Goal: Complete application form

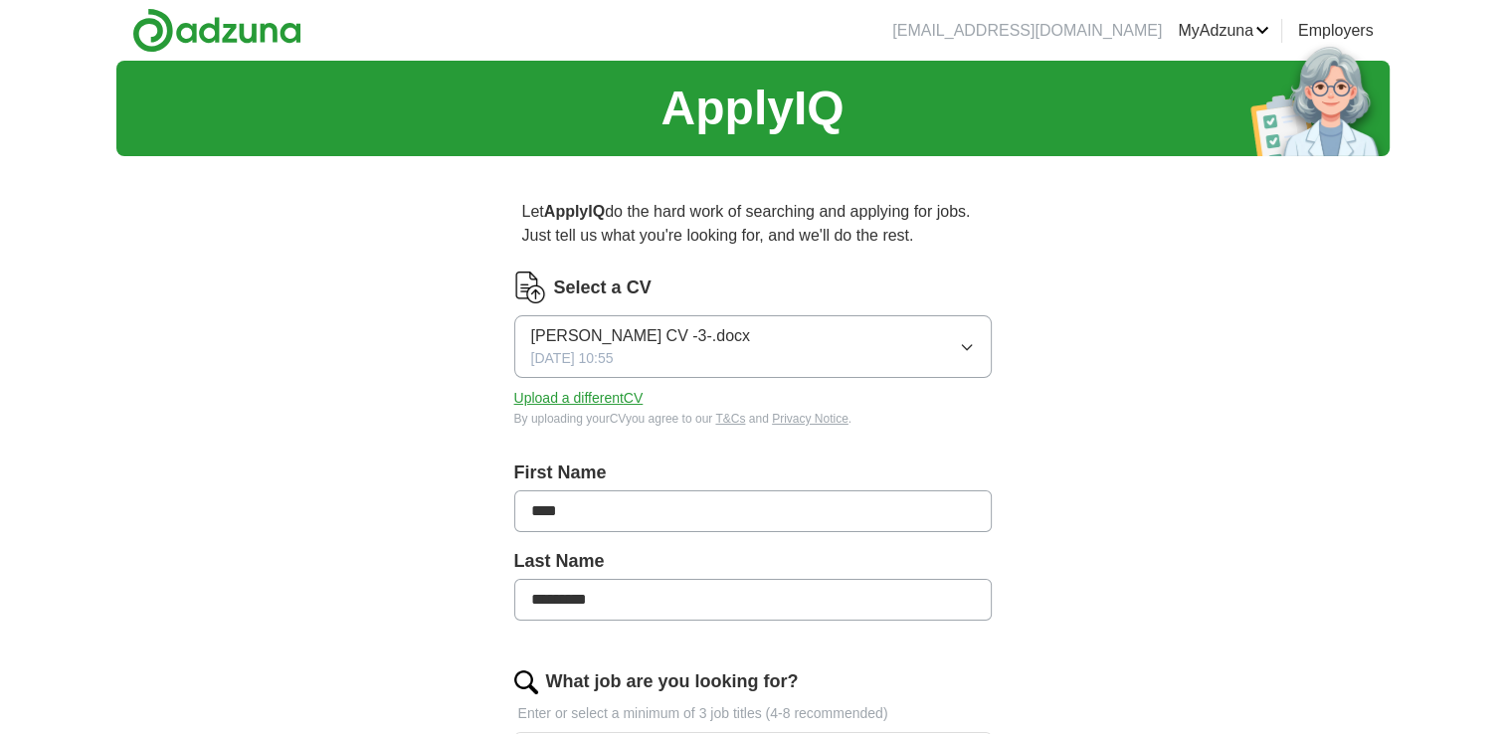
click at [798, 336] on button "[PERSON_NAME] CV -3-.docx [DATE] 10:55" at bounding box center [752, 346] width 477 height 63
click at [796, 337] on button "[PERSON_NAME] CV -3-.docx [DATE] 10:55" at bounding box center [752, 346] width 477 height 63
click at [609, 398] on button "Upload a different CV" at bounding box center [578, 398] width 129 height 21
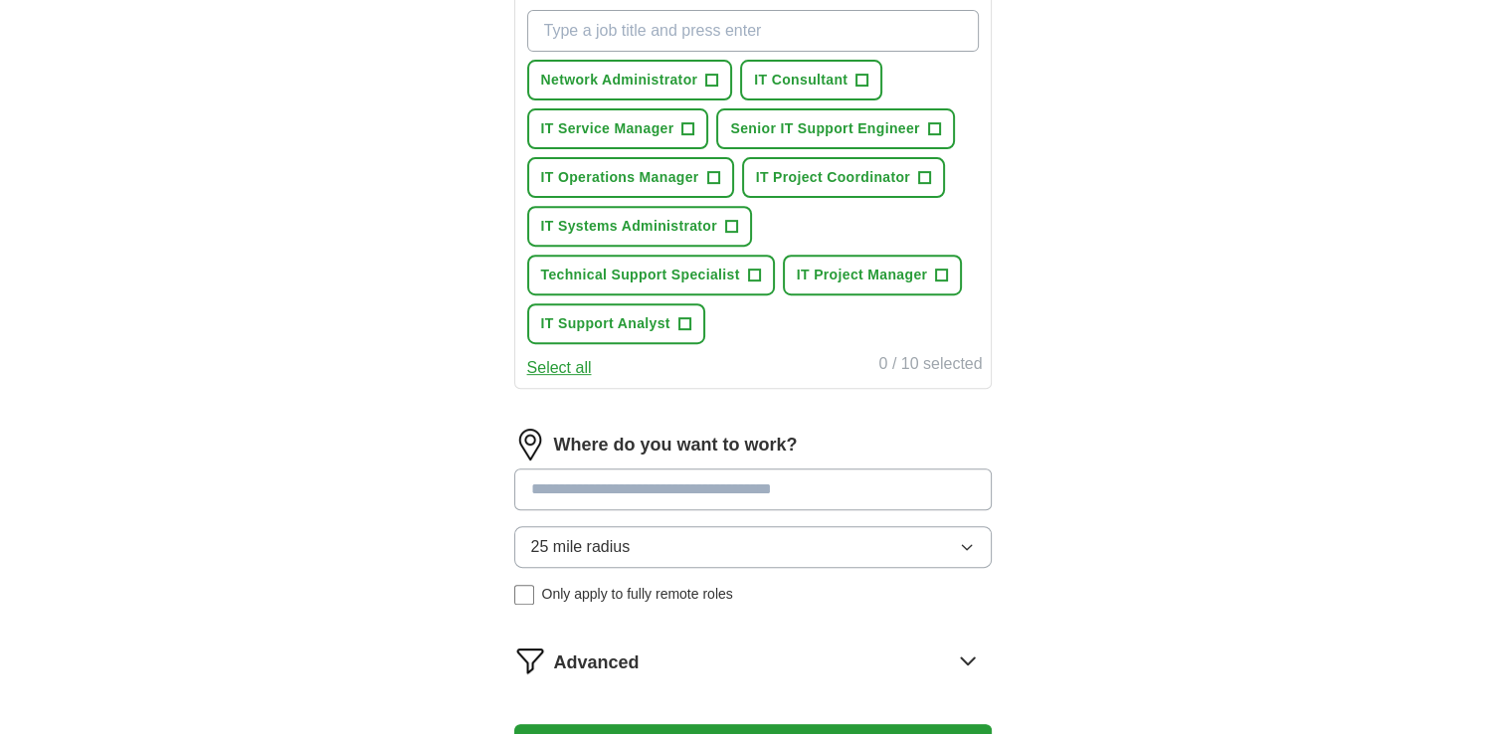
scroll to position [639, 0]
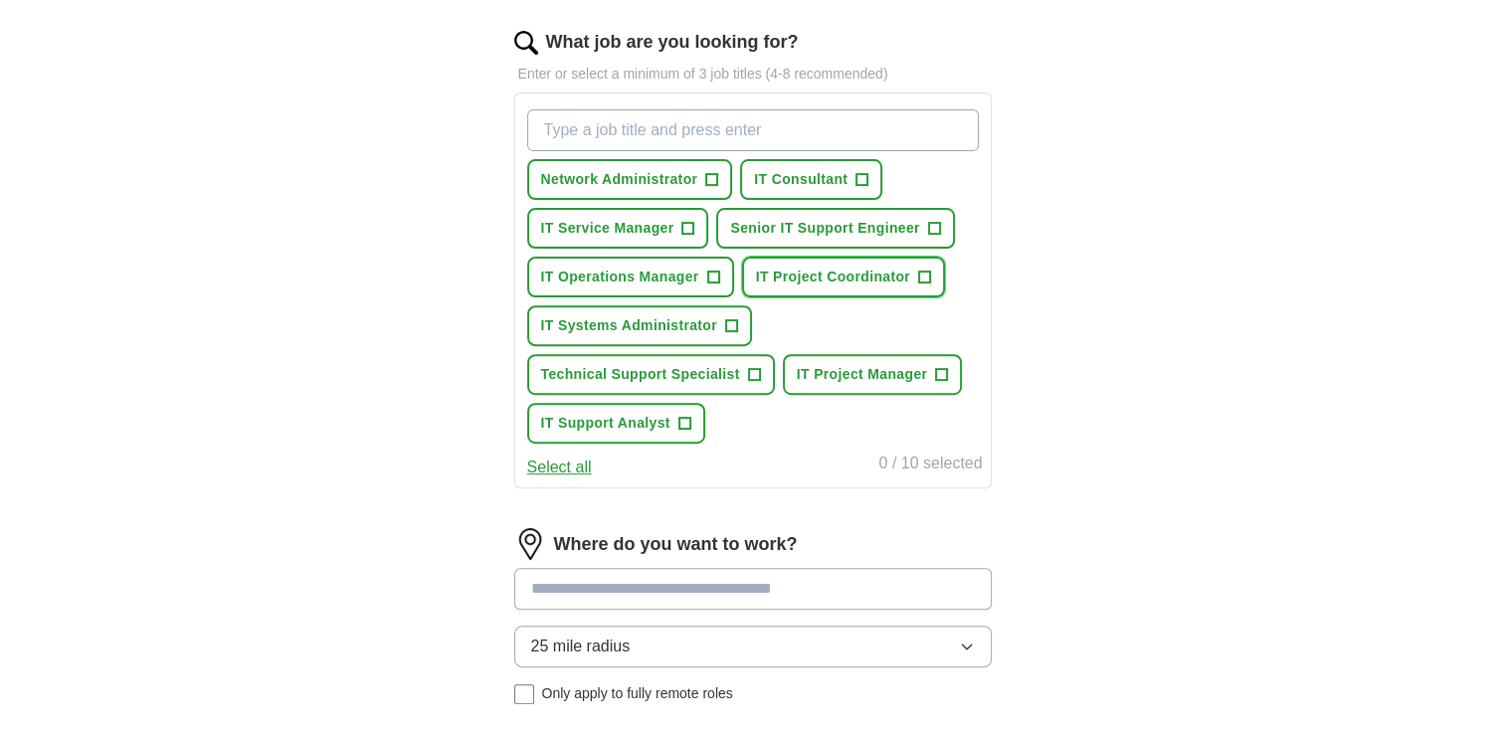
click at [922, 275] on span "+" at bounding box center [925, 277] width 12 height 16
click at [730, 320] on span "+" at bounding box center [731, 326] width 12 height 16
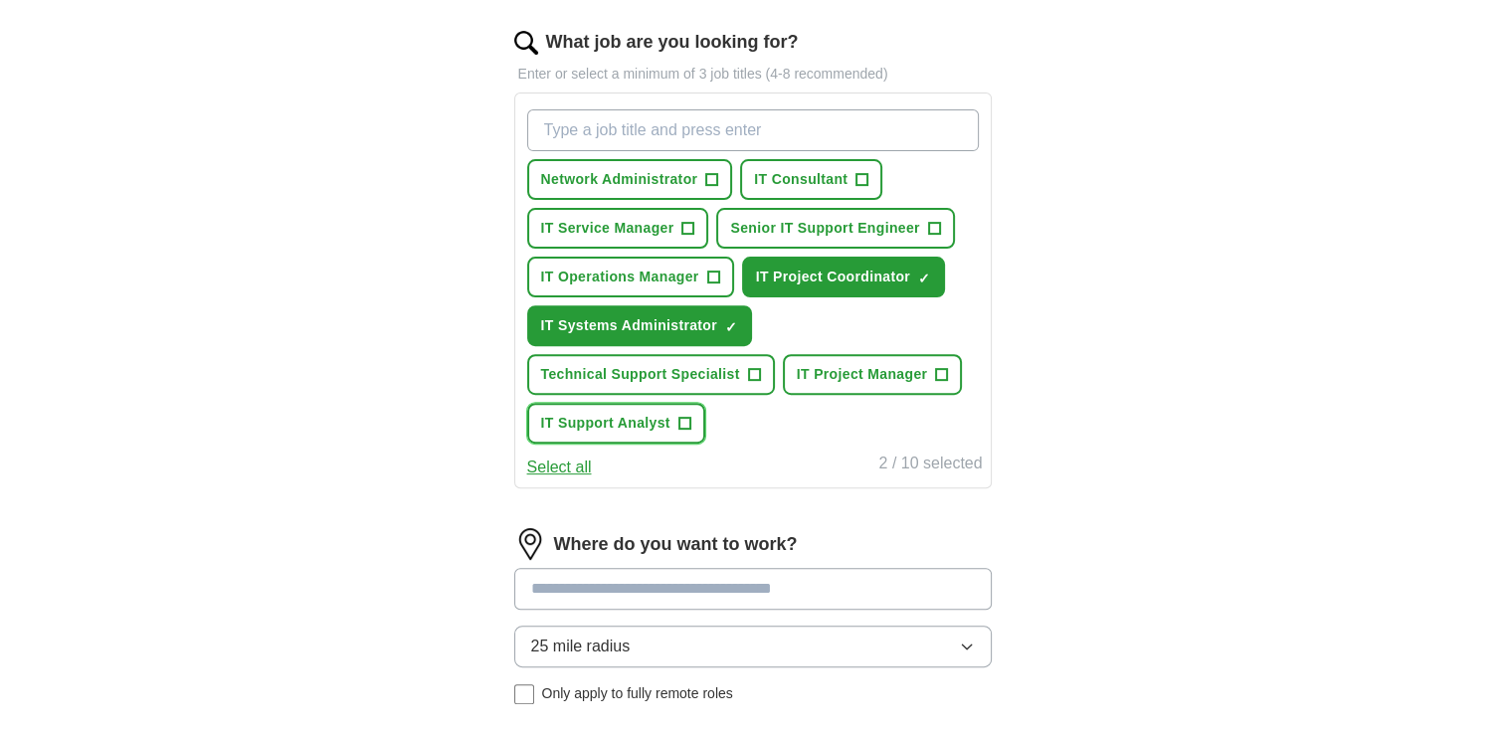
click at [683, 416] on span "+" at bounding box center [684, 424] width 12 height 16
click at [750, 367] on span "+" at bounding box center [754, 375] width 12 height 16
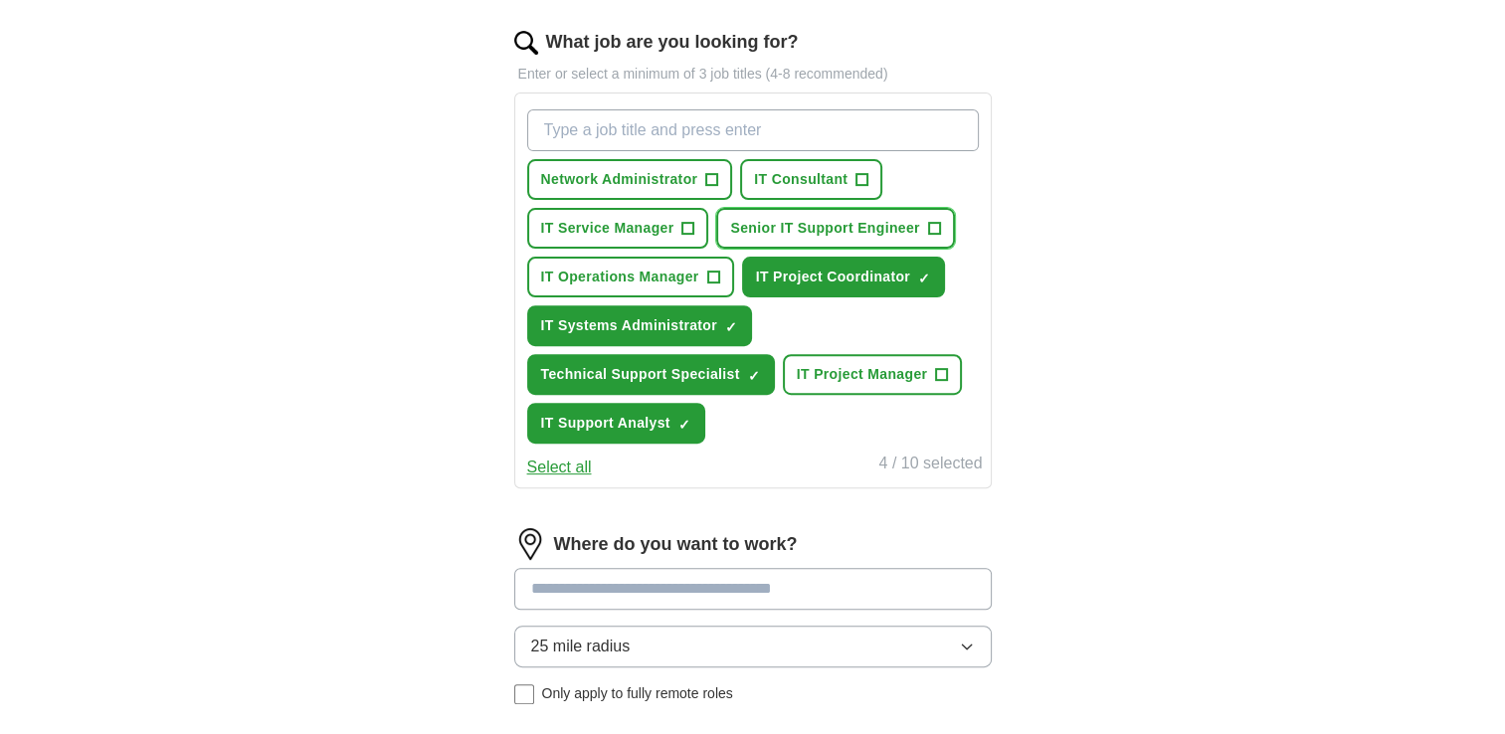
click at [916, 221] on span "Senior IT Support Engineer" at bounding box center [824, 228] width 189 height 21
click at [856, 181] on span "+" at bounding box center [862, 180] width 12 height 16
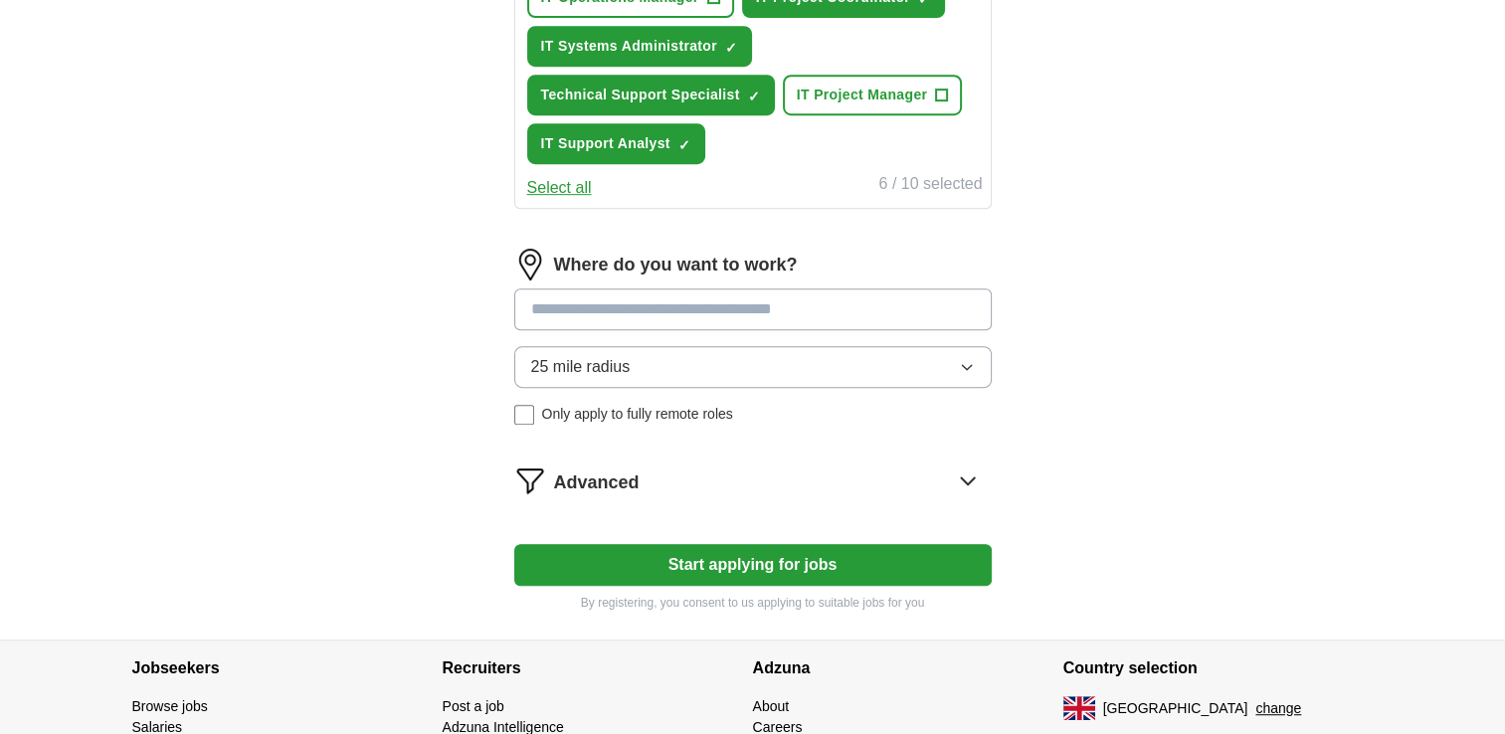
scroll to position [1037, 0]
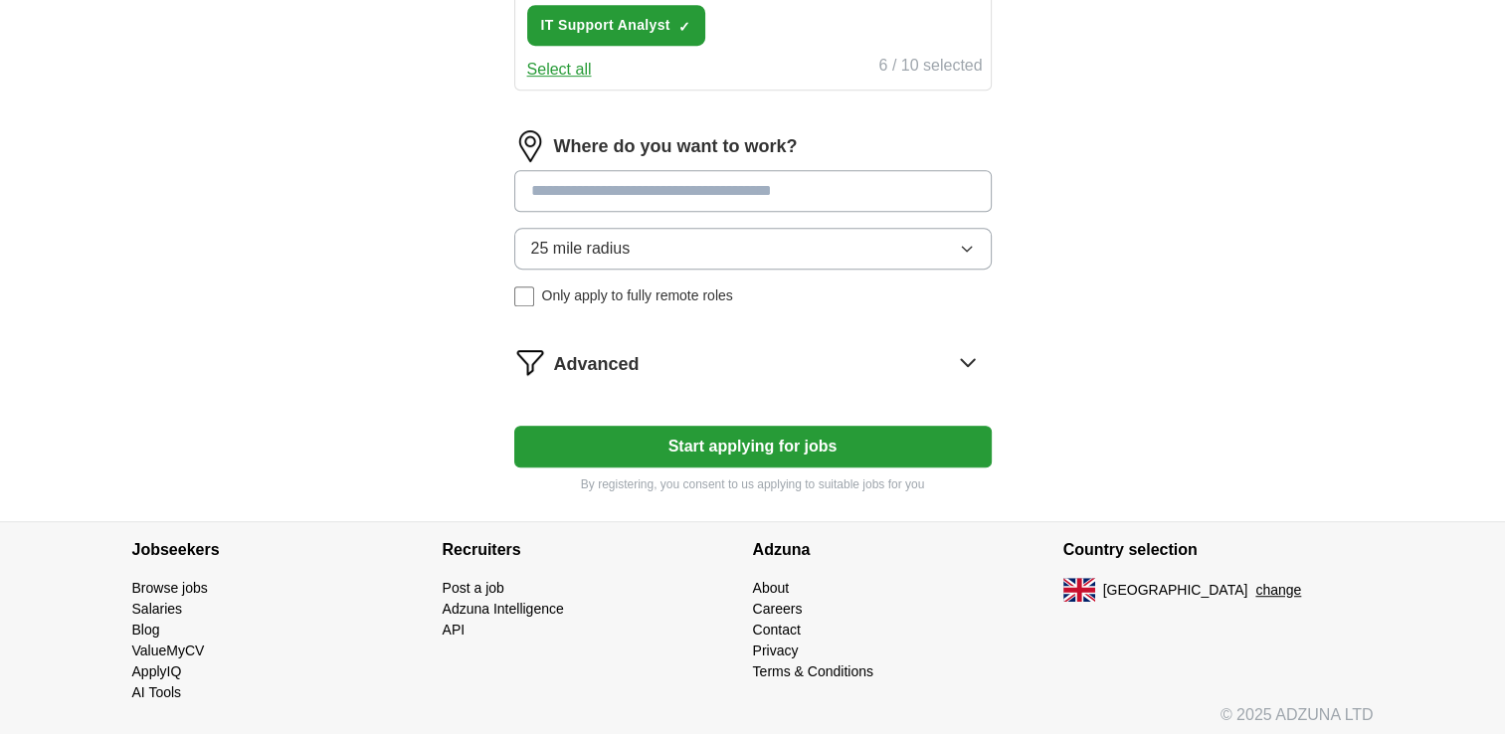
click at [970, 241] on icon "button" at bounding box center [967, 249] width 16 height 16
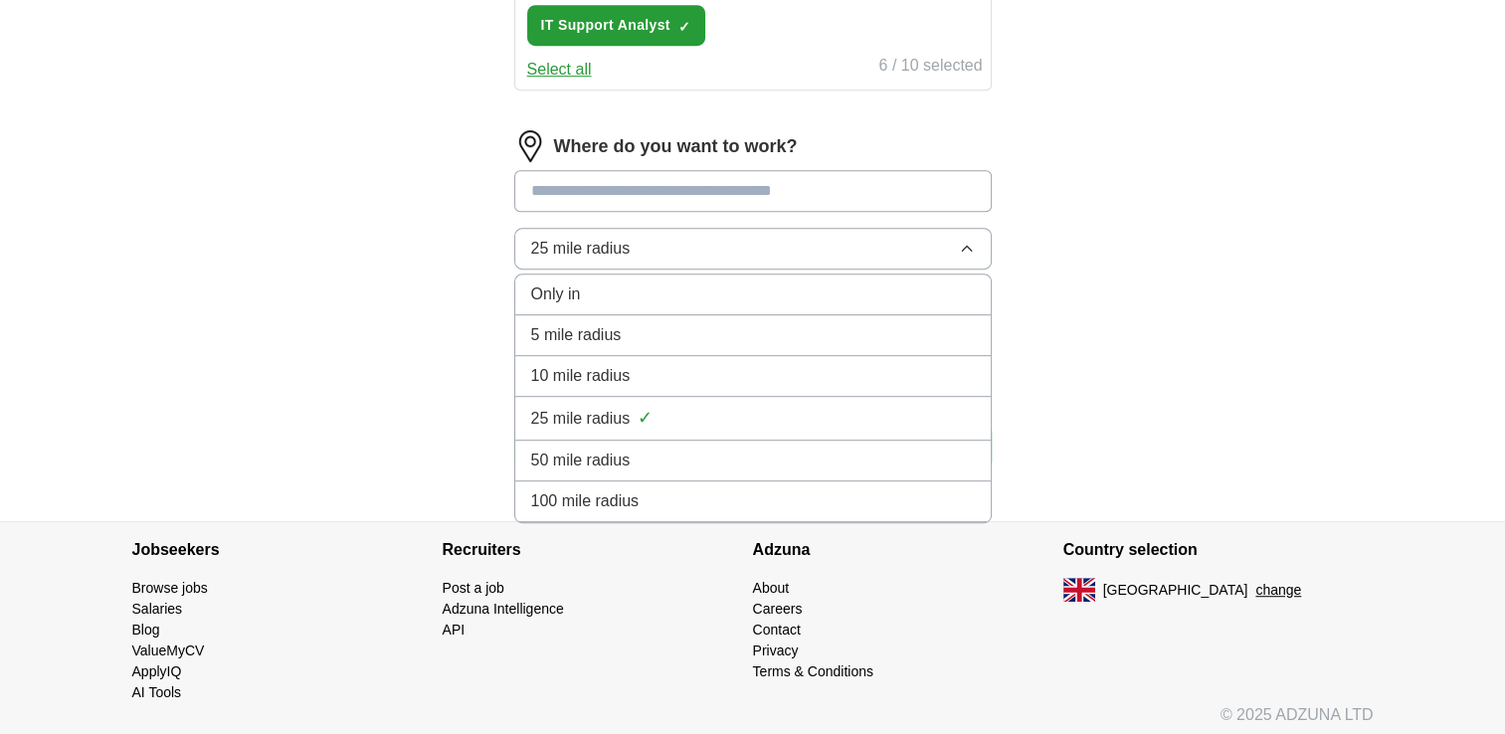
click at [791, 448] on div "50 mile radius" at bounding box center [753, 460] width 444 height 24
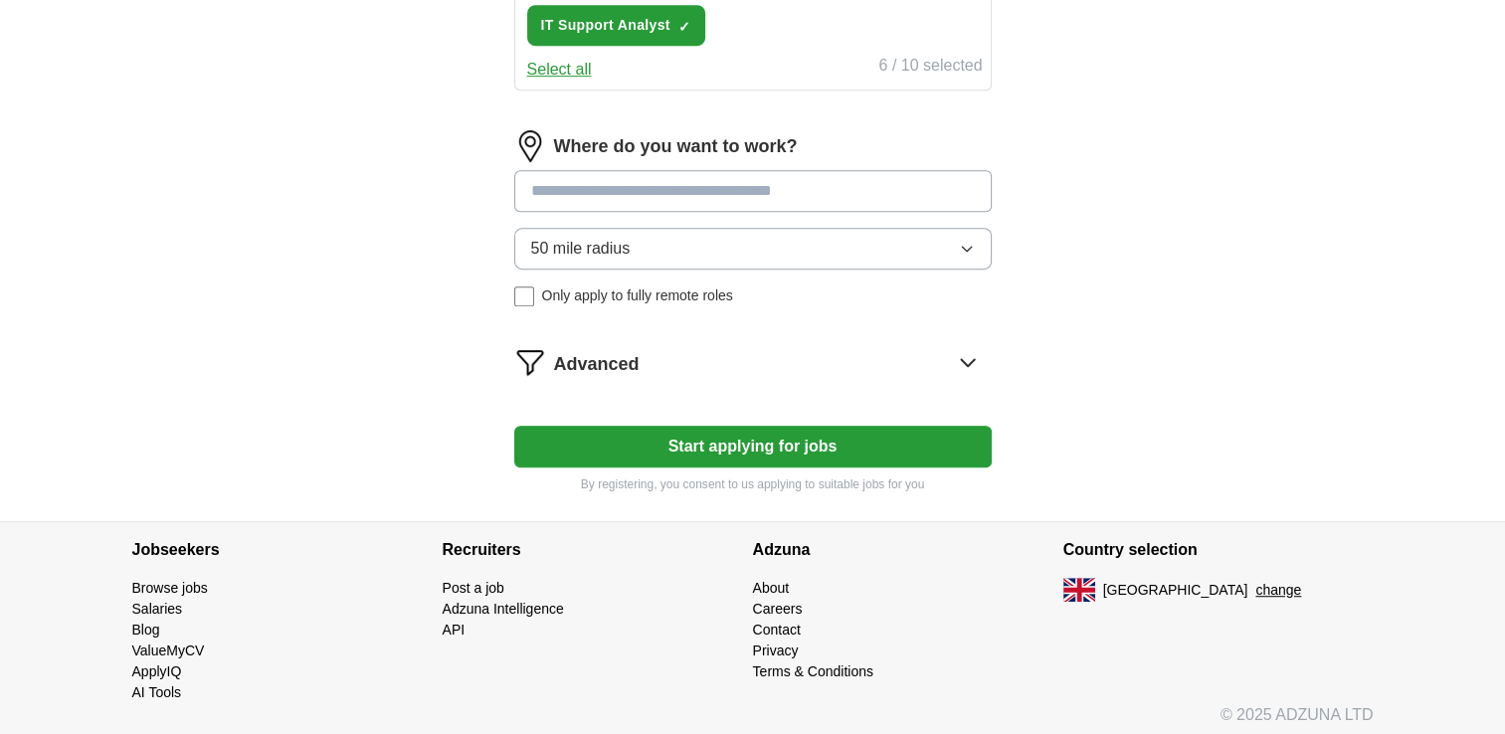
click at [771, 445] on button "Start applying for jobs" at bounding box center [752, 447] width 477 height 42
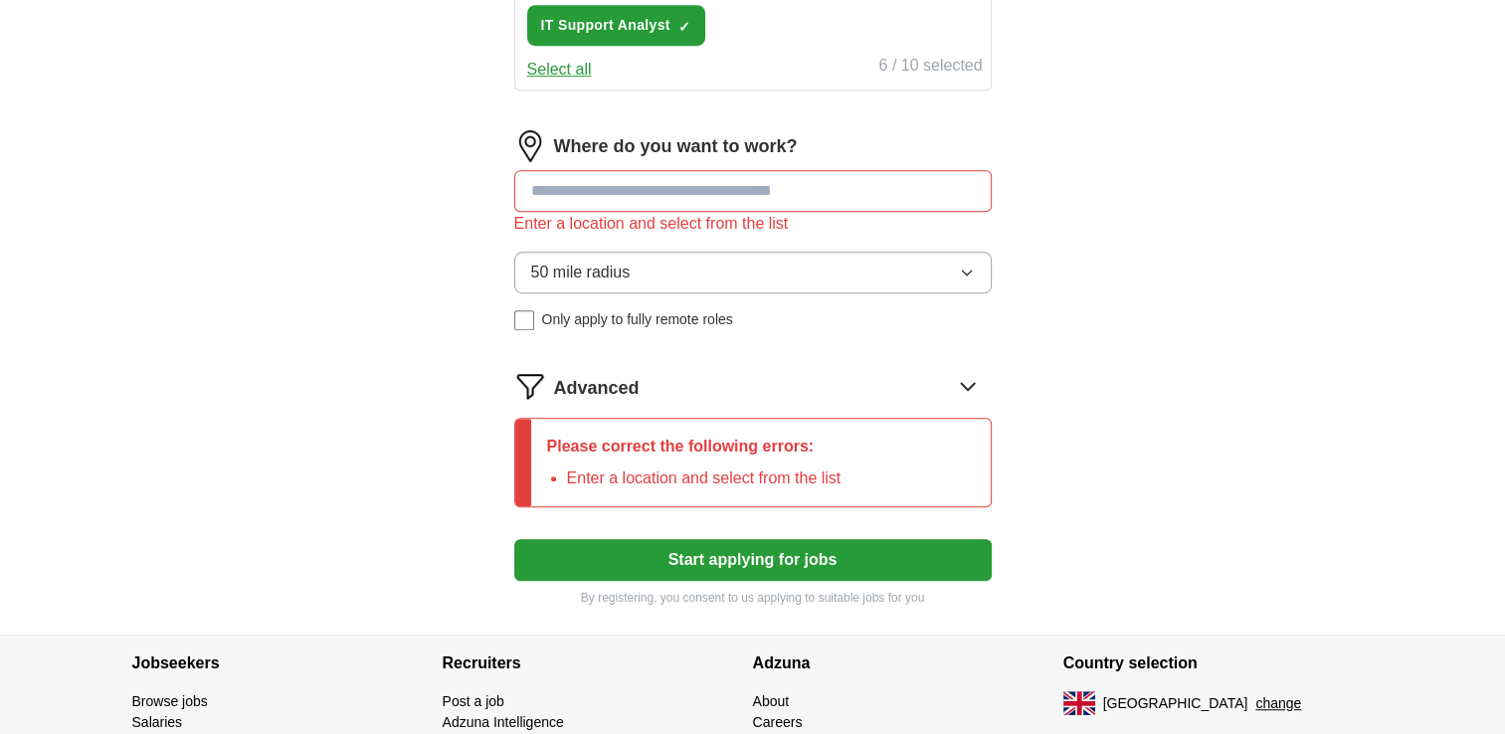
click at [656, 181] on input at bounding box center [752, 191] width 477 height 42
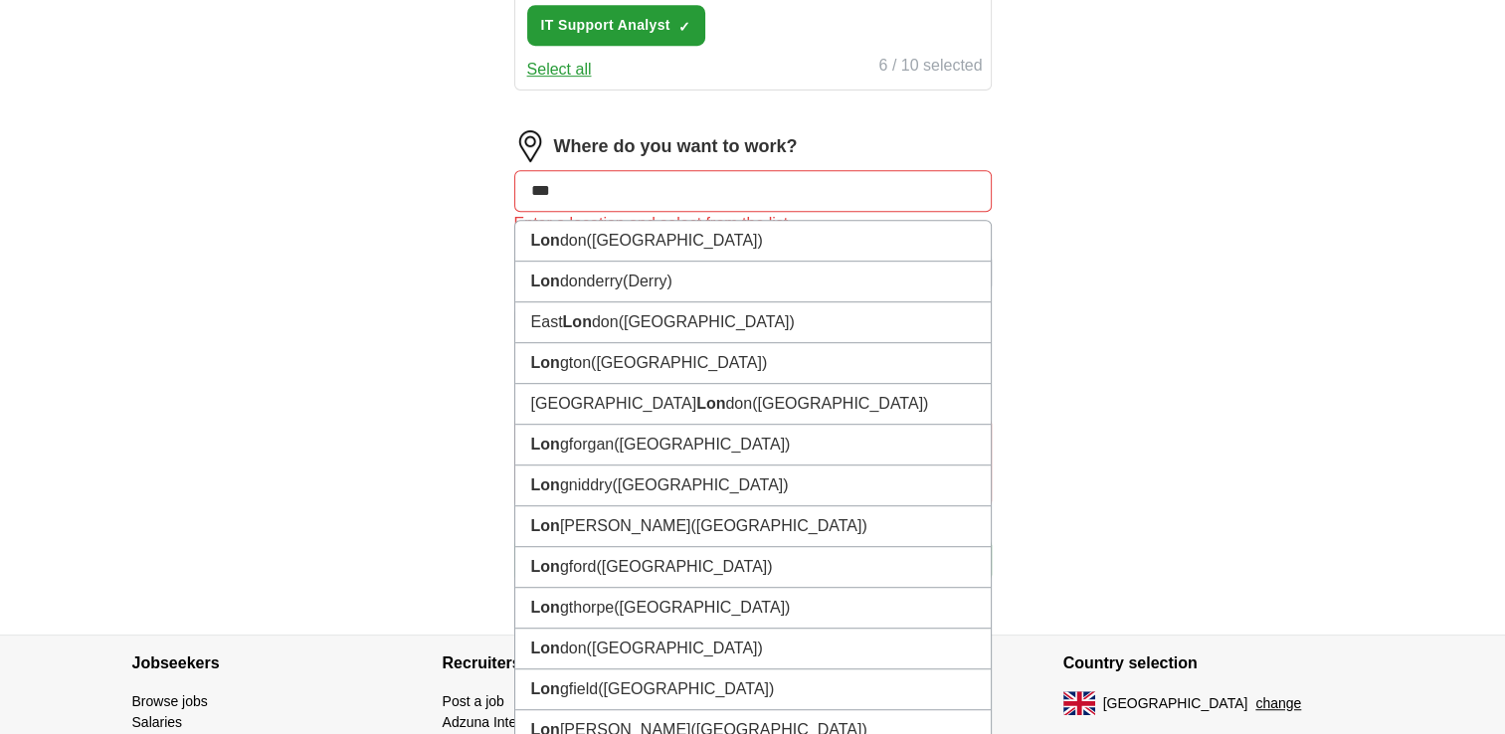
type input "****"
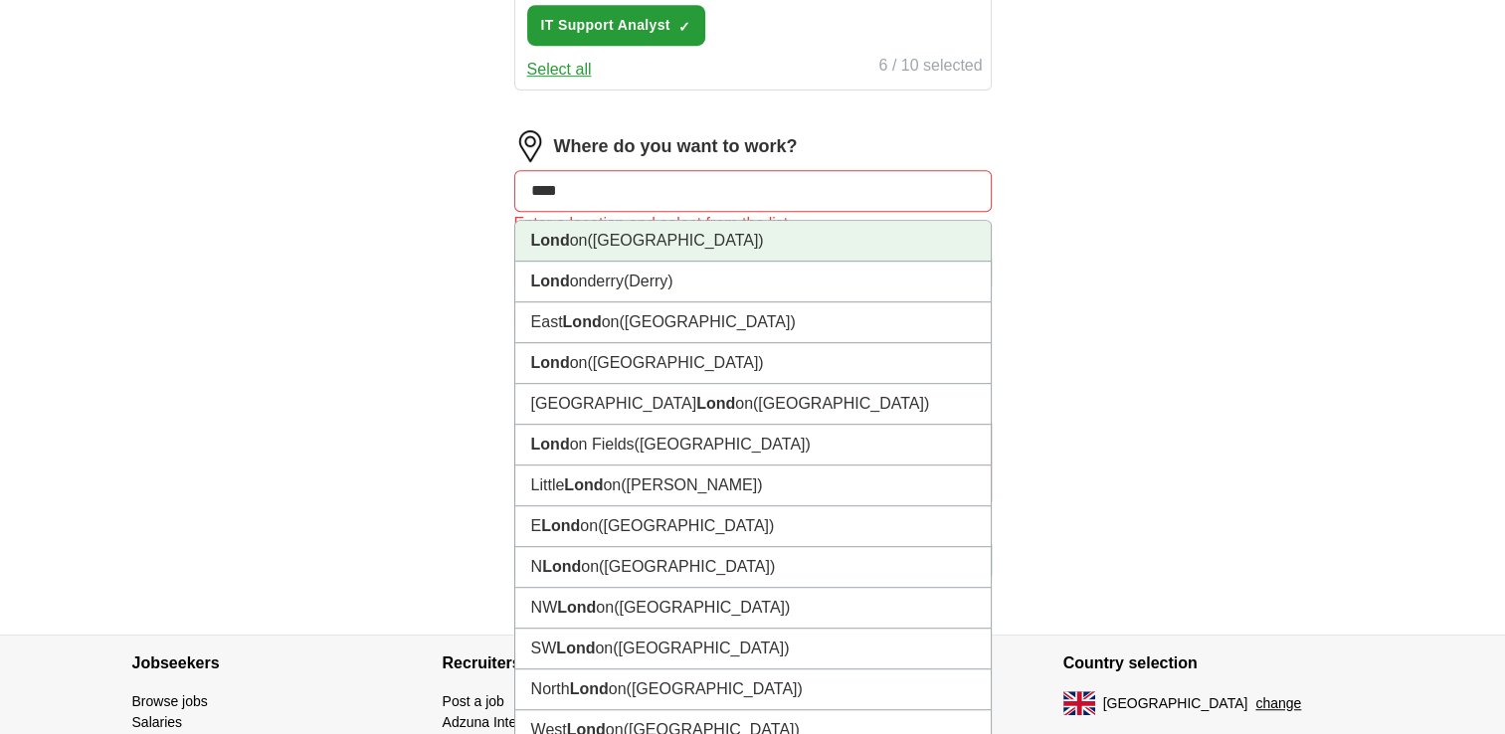
click at [712, 229] on li "Lond on ([GEOGRAPHIC_DATA])" at bounding box center [752, 241] width 475 height 41
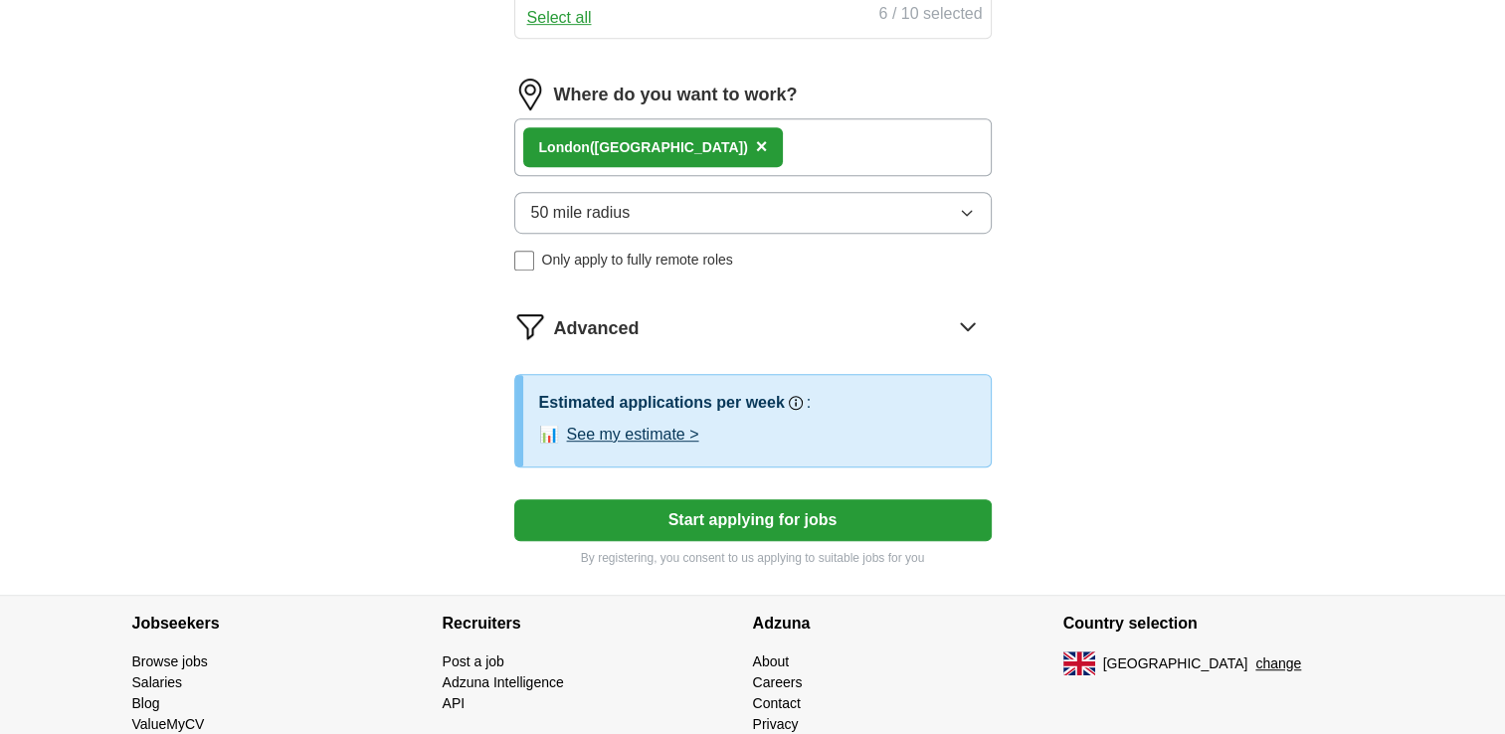
scroll to position [1161, 0]
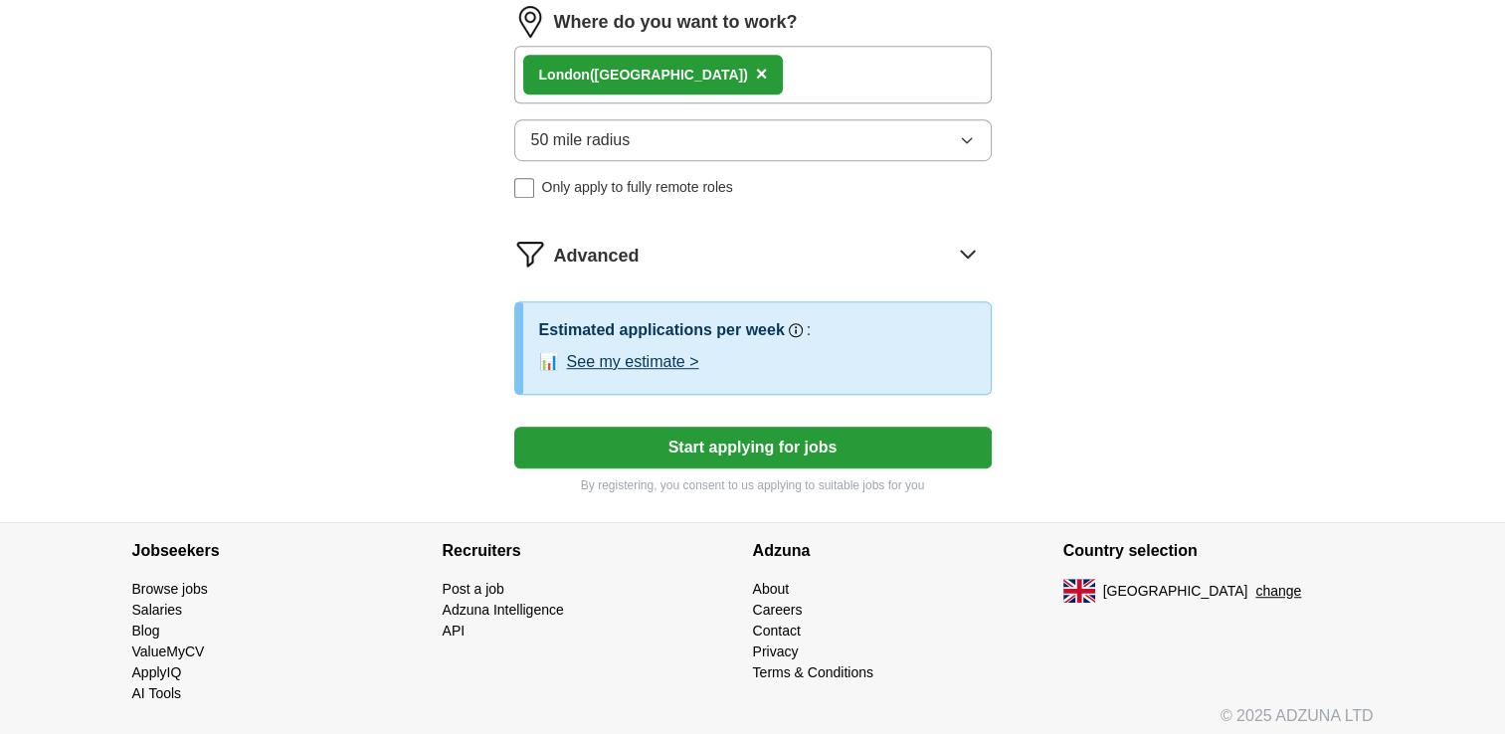
click at [752, 447] on button "Start applying for jobs" at bounding box center [752, 448] width 477 height 42
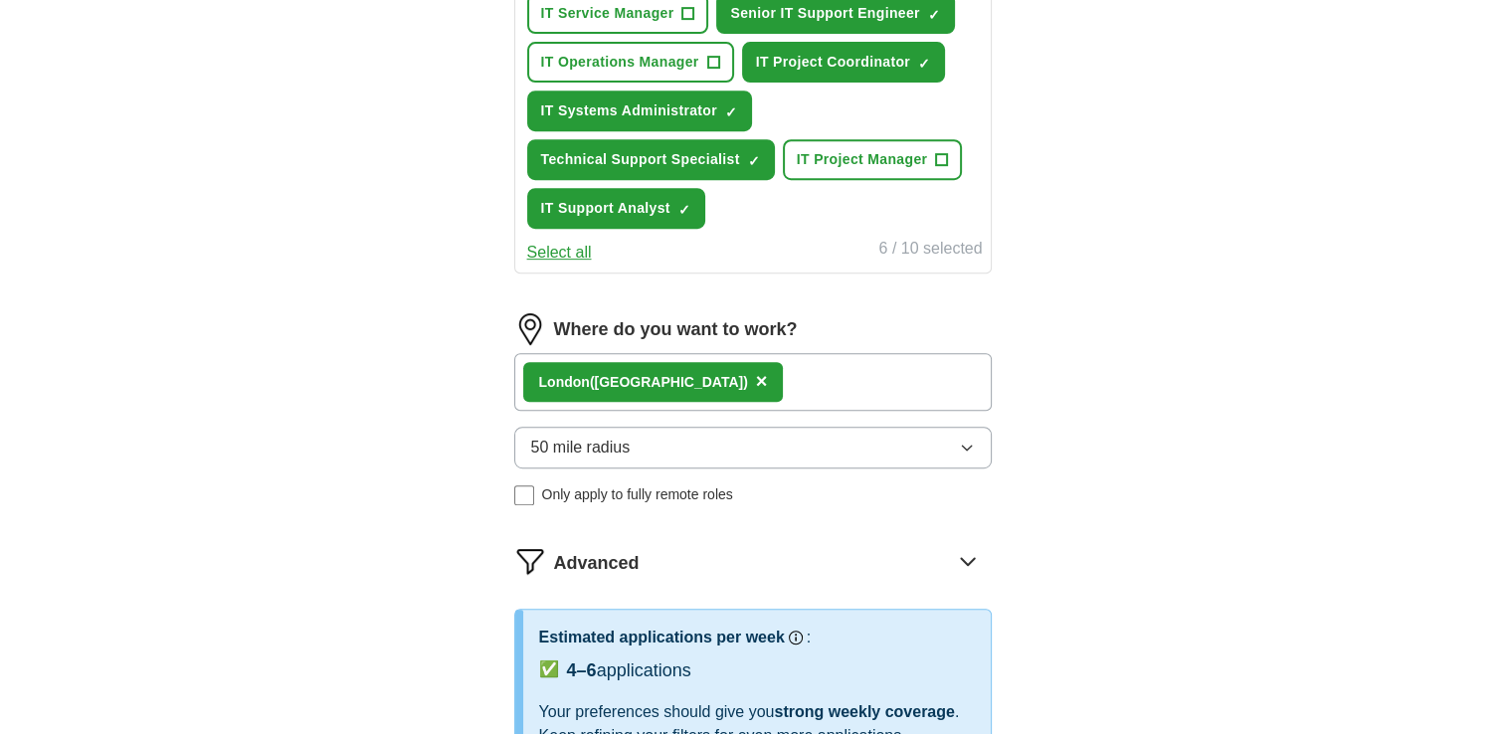
select select "**"
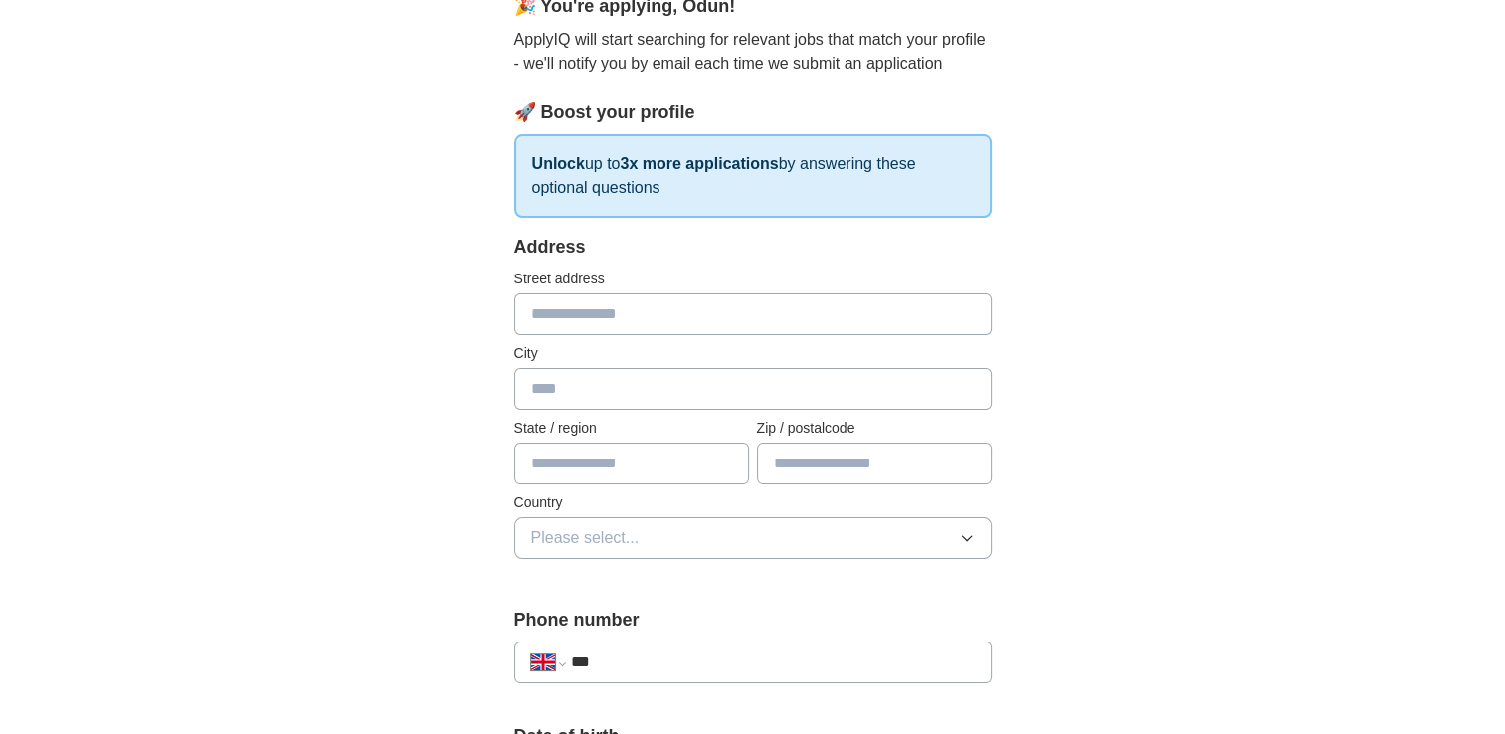
scroll to position [99, 0]
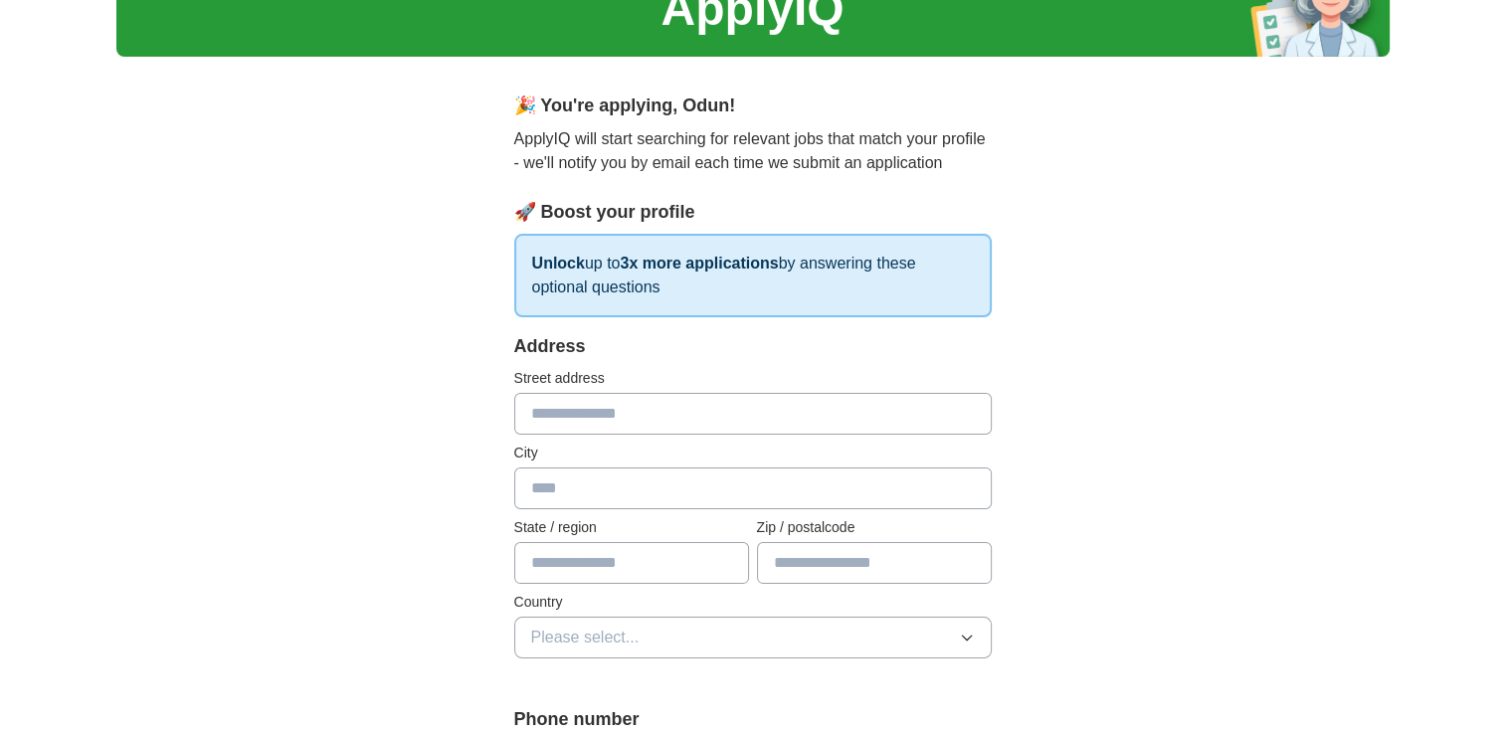
click at [563, 402] on input "text" at bounding box center [752, 414] width 477 height 42
type input "**********"
type input "*******"
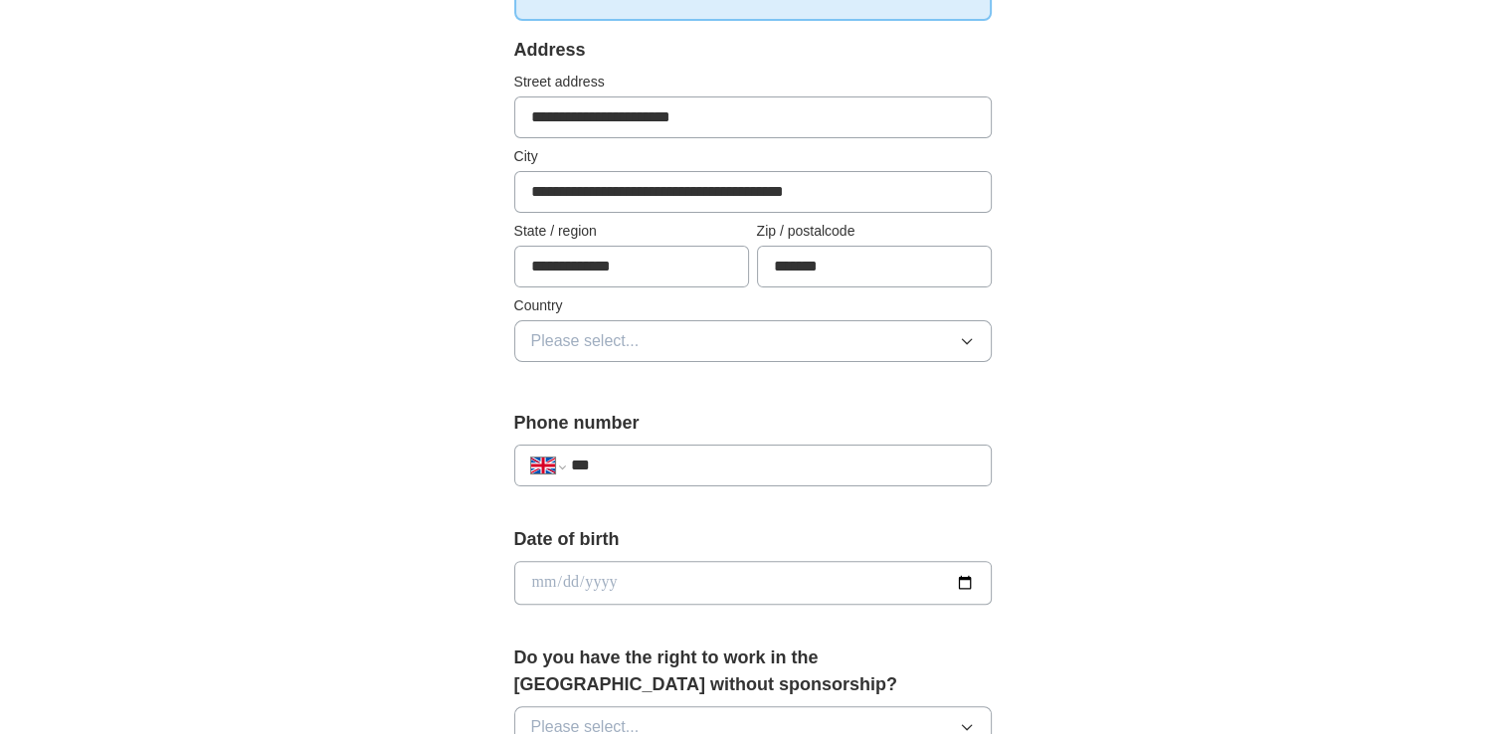
scroll to position [398, 0]
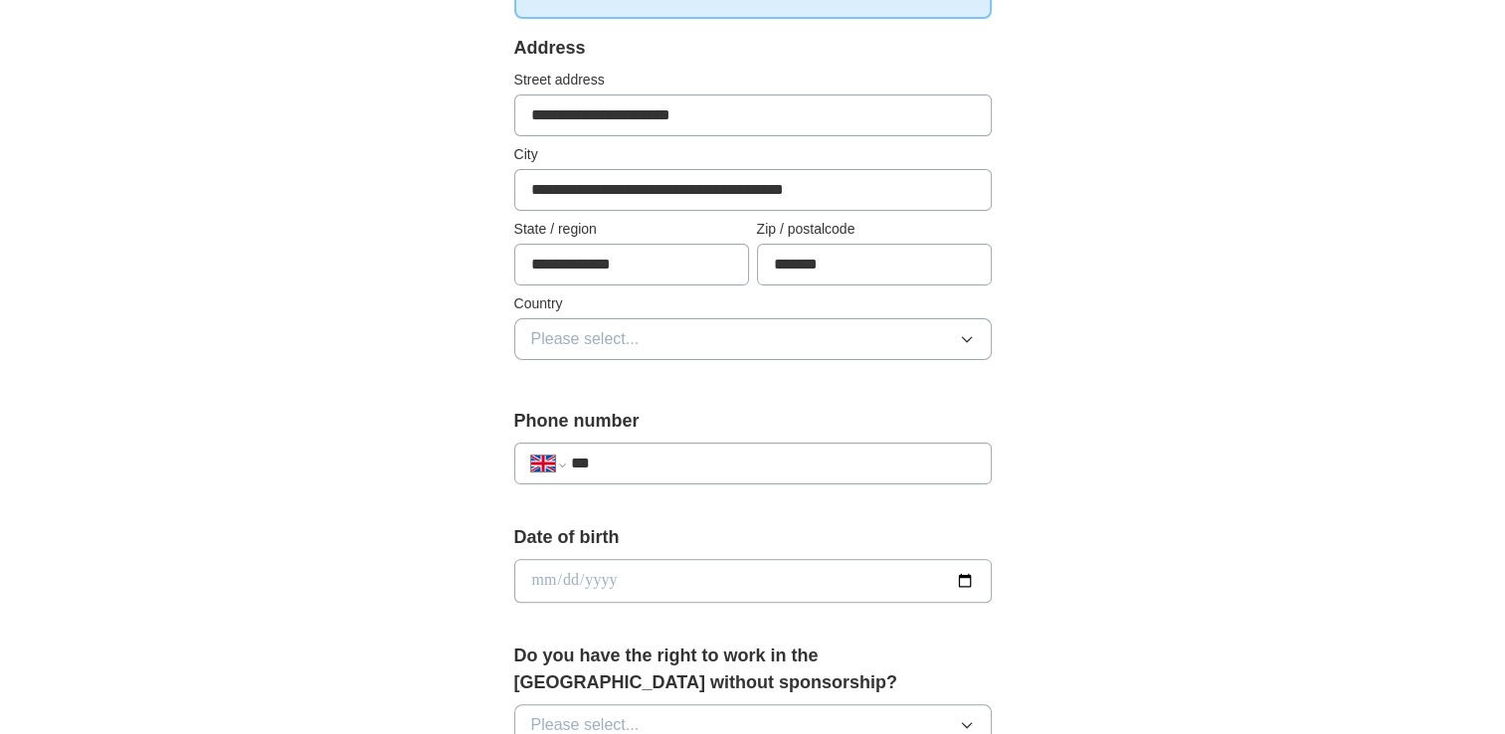
click at [657, 328] on button "Please select..." at bounding box center [752, 339] width 477 height 42
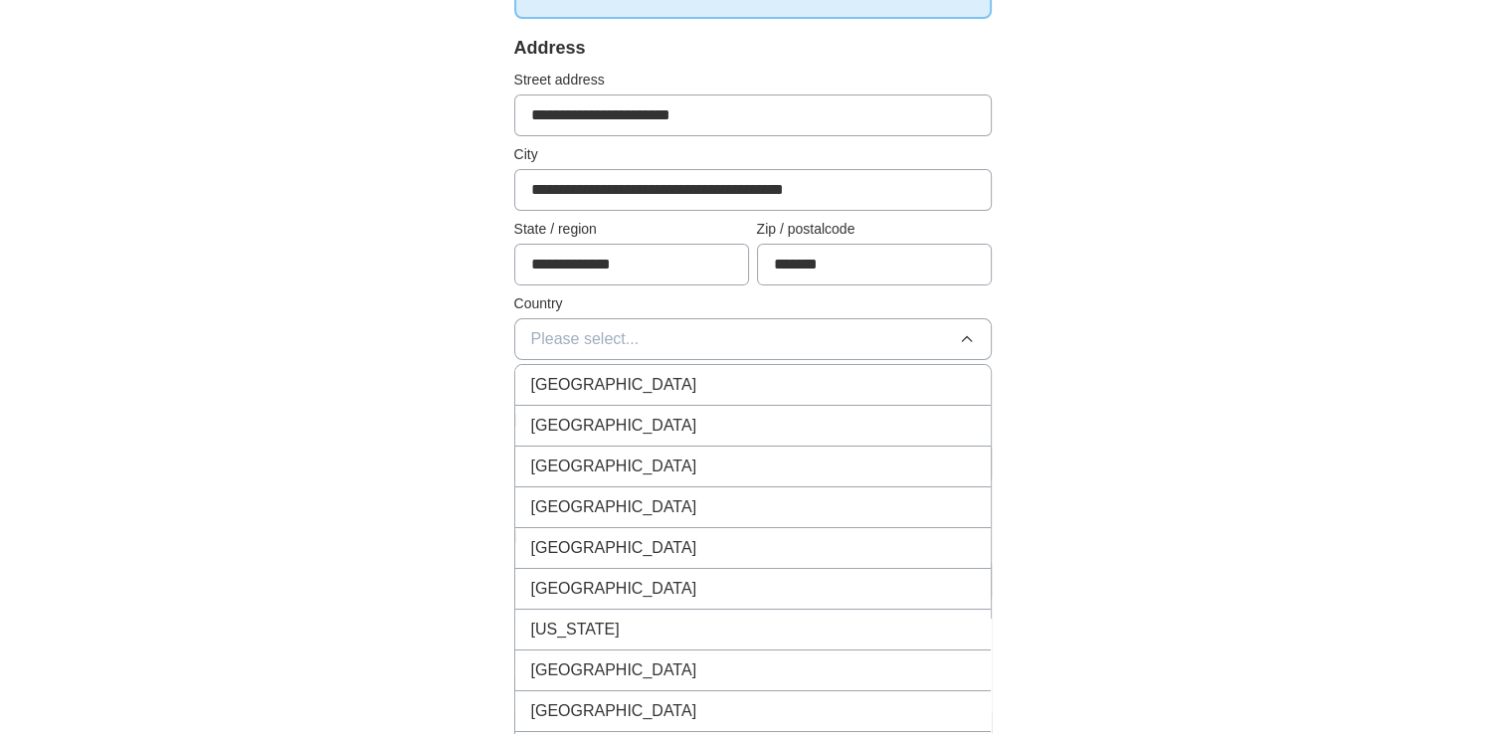
click at [657, 392] on div "[GEOGRAPHIC_DATA]" at bounding box center [753, 385] width 444 height 24
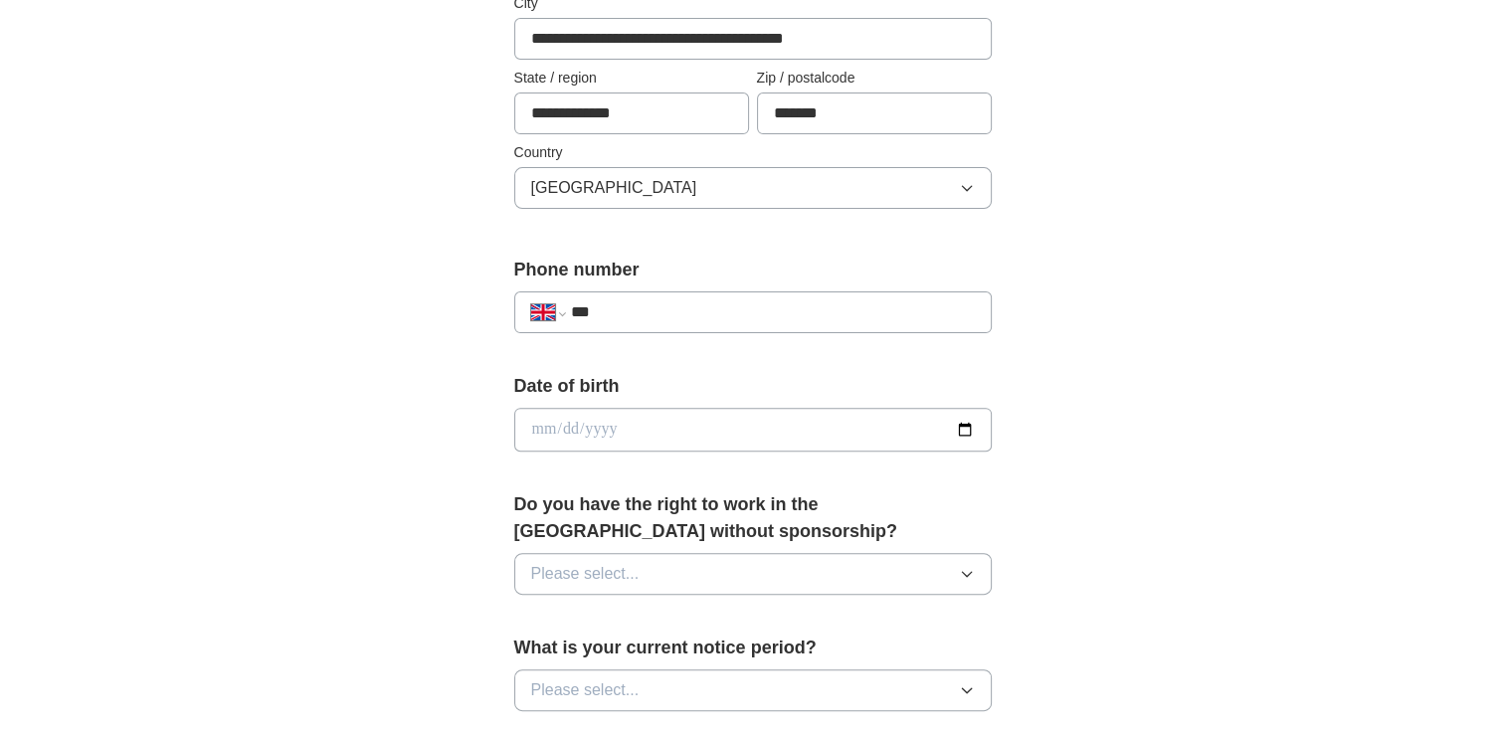
scroll to position [597, 0]
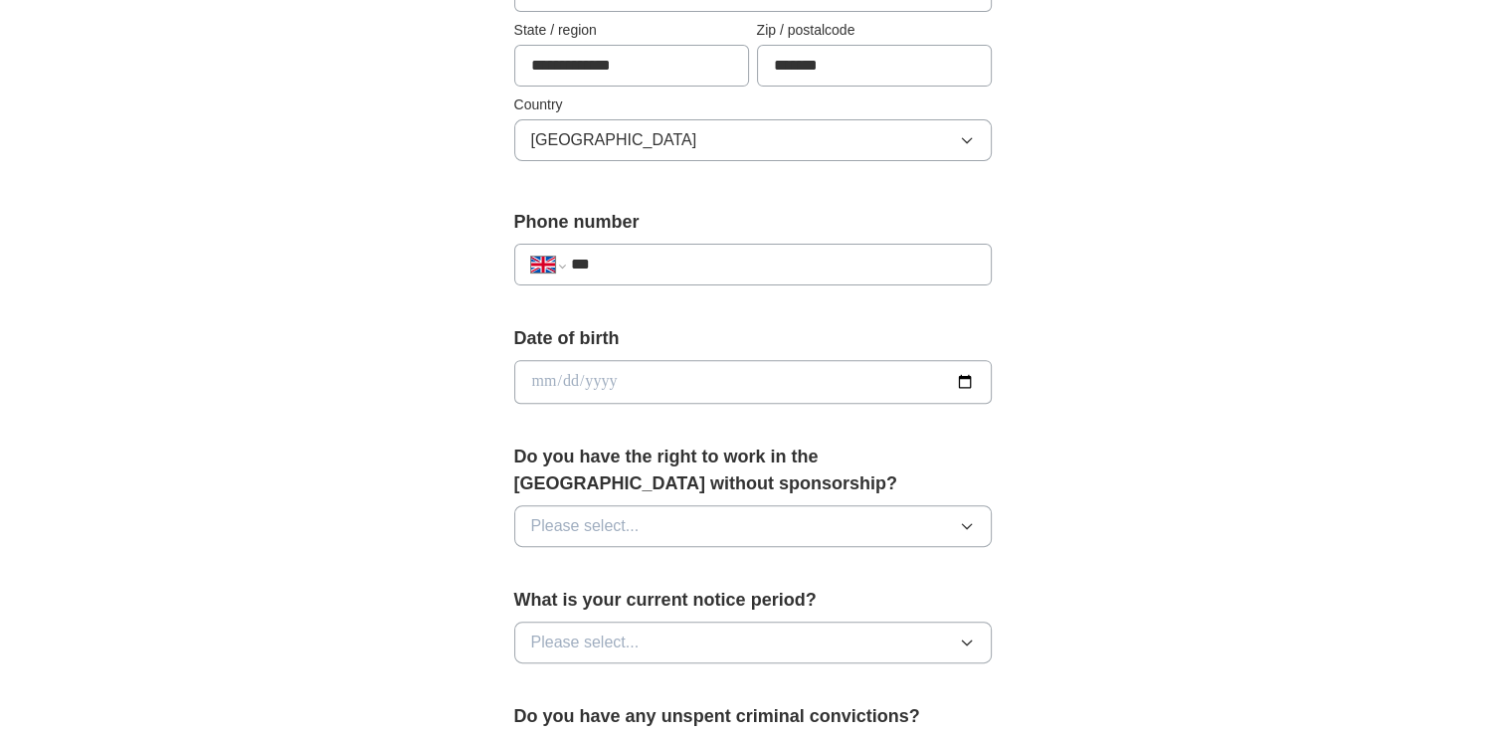
click at [641, 259] on input "***" at bounding box center [772, 265] width 404 height 24
type input "**********"
click at [634, 389] on input "date" at bounding box center [752, 382] width 477 height 44
type input "**********"
click at [660, 515] on button "Please select..." at bounding box center [752, 526] width 477 height 42
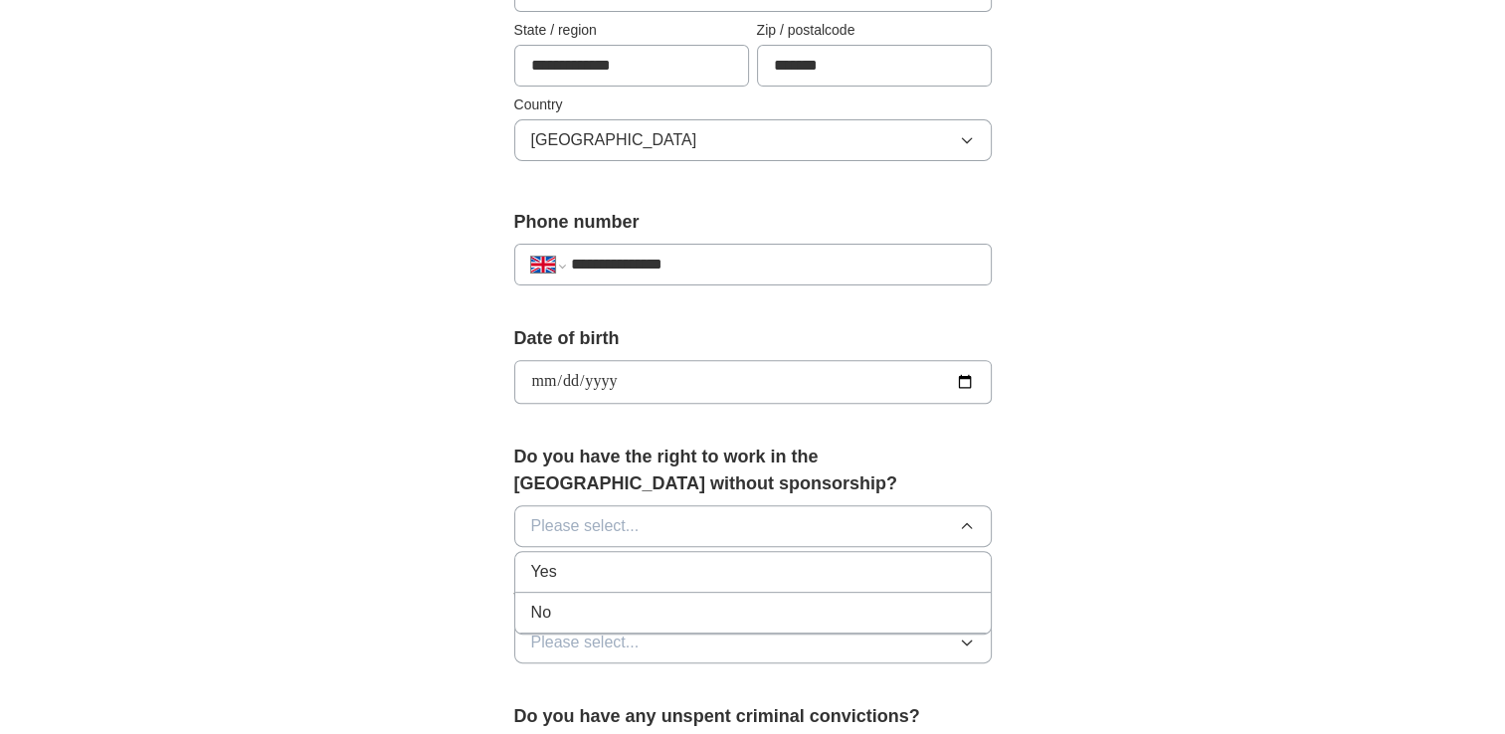
click at [621, 567] on div "Yes" at bounding box center [753, 572] width 444 height 24
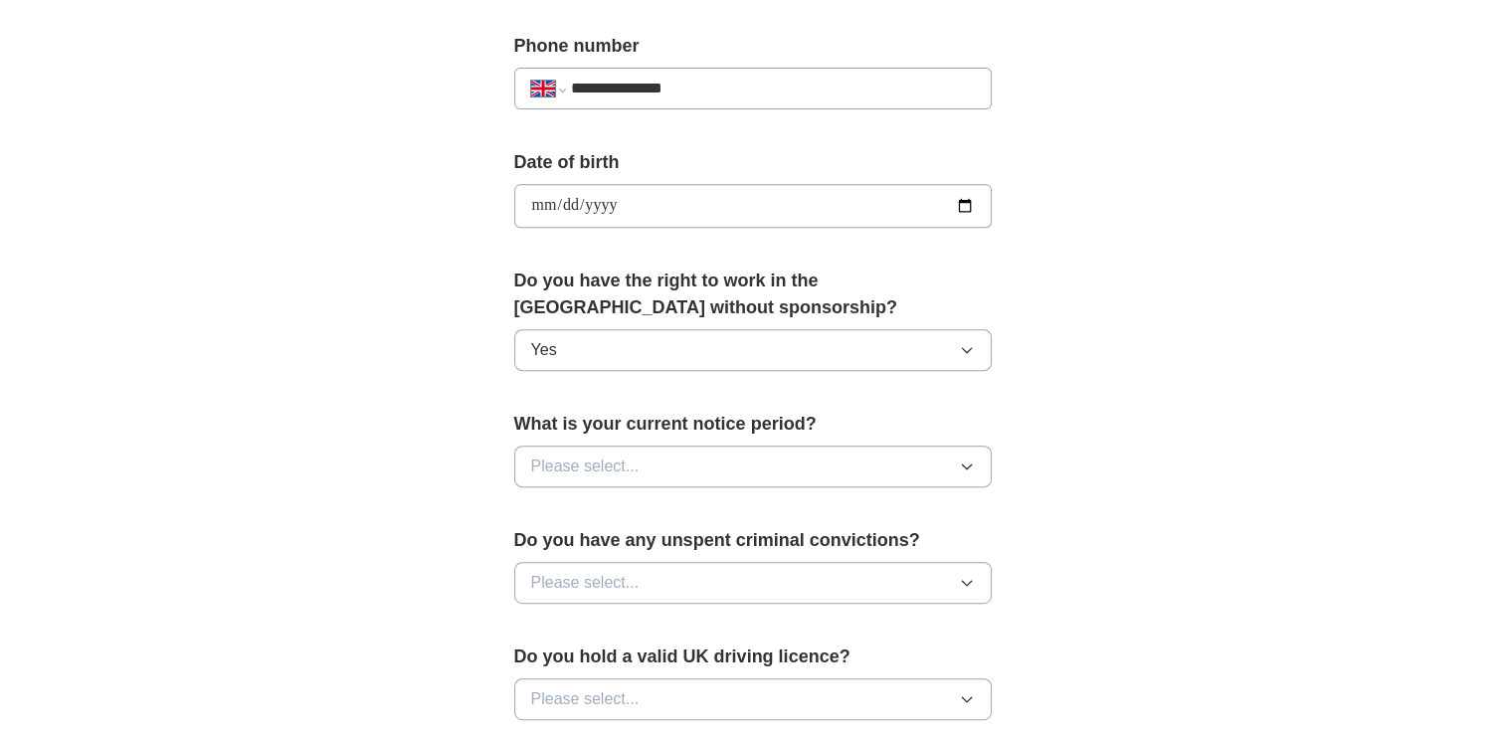
scroll to position [796, 0]
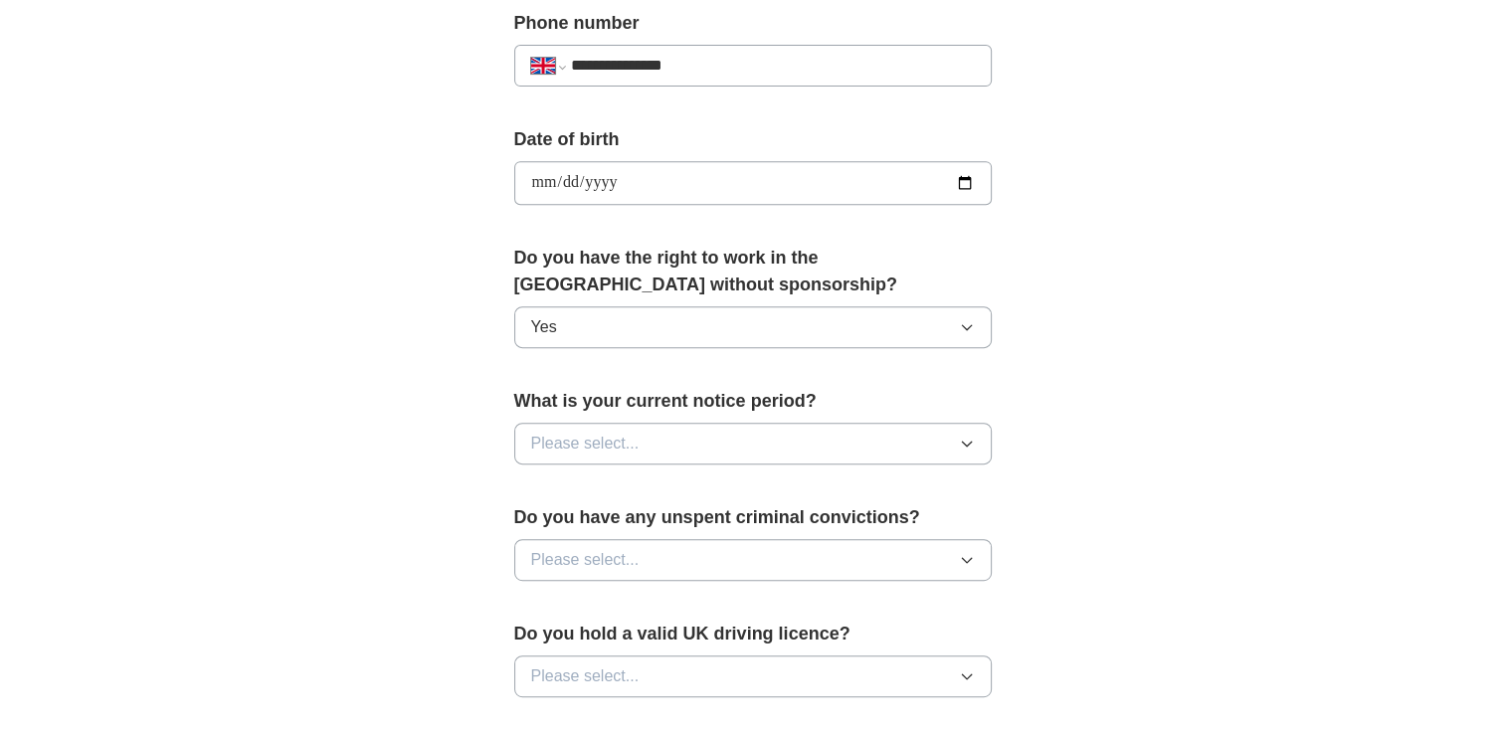
click at [648, 434] on button "Please select..." at bounding box center [752, 444] width 477 height 42
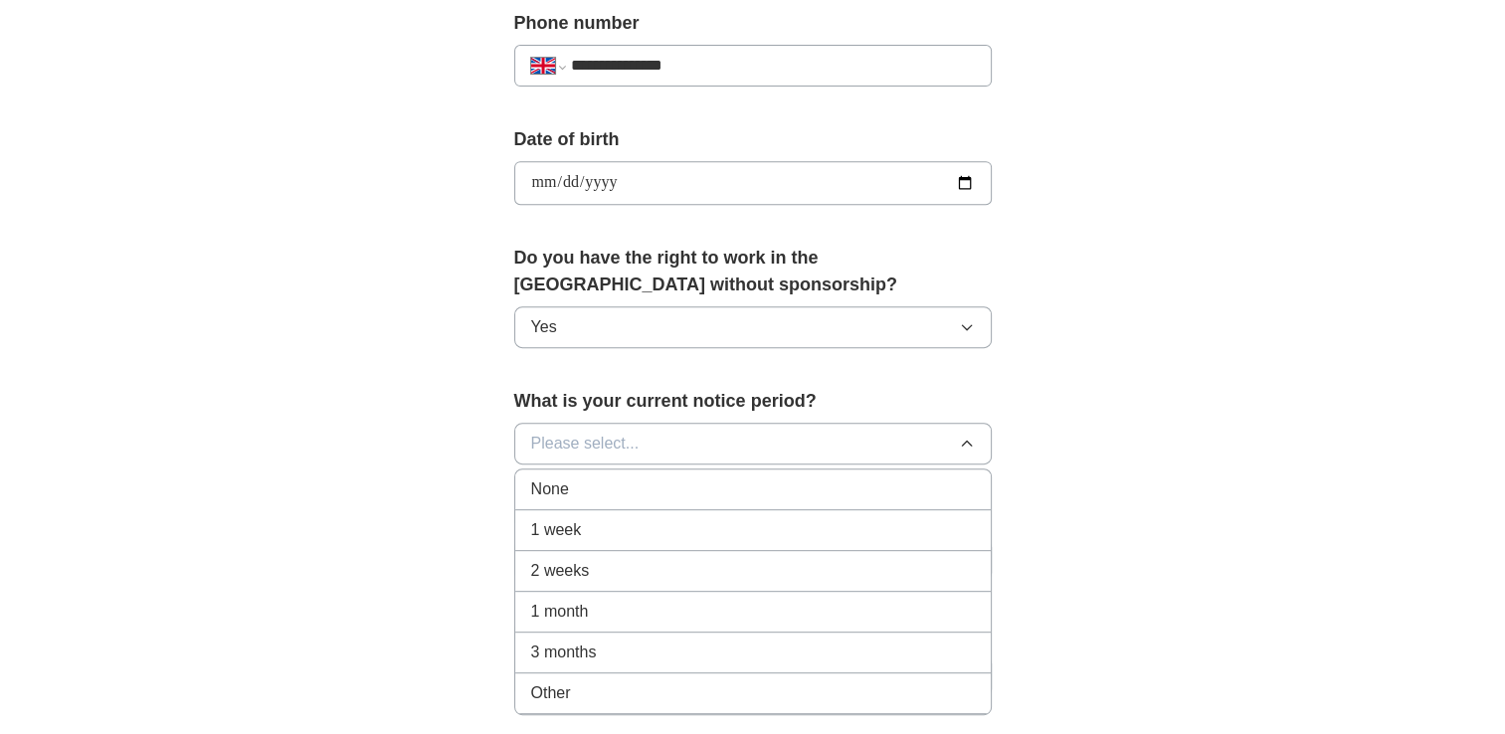
click at [614, 493] on div "None" at bounding box center [753, 489] width 444 height 24
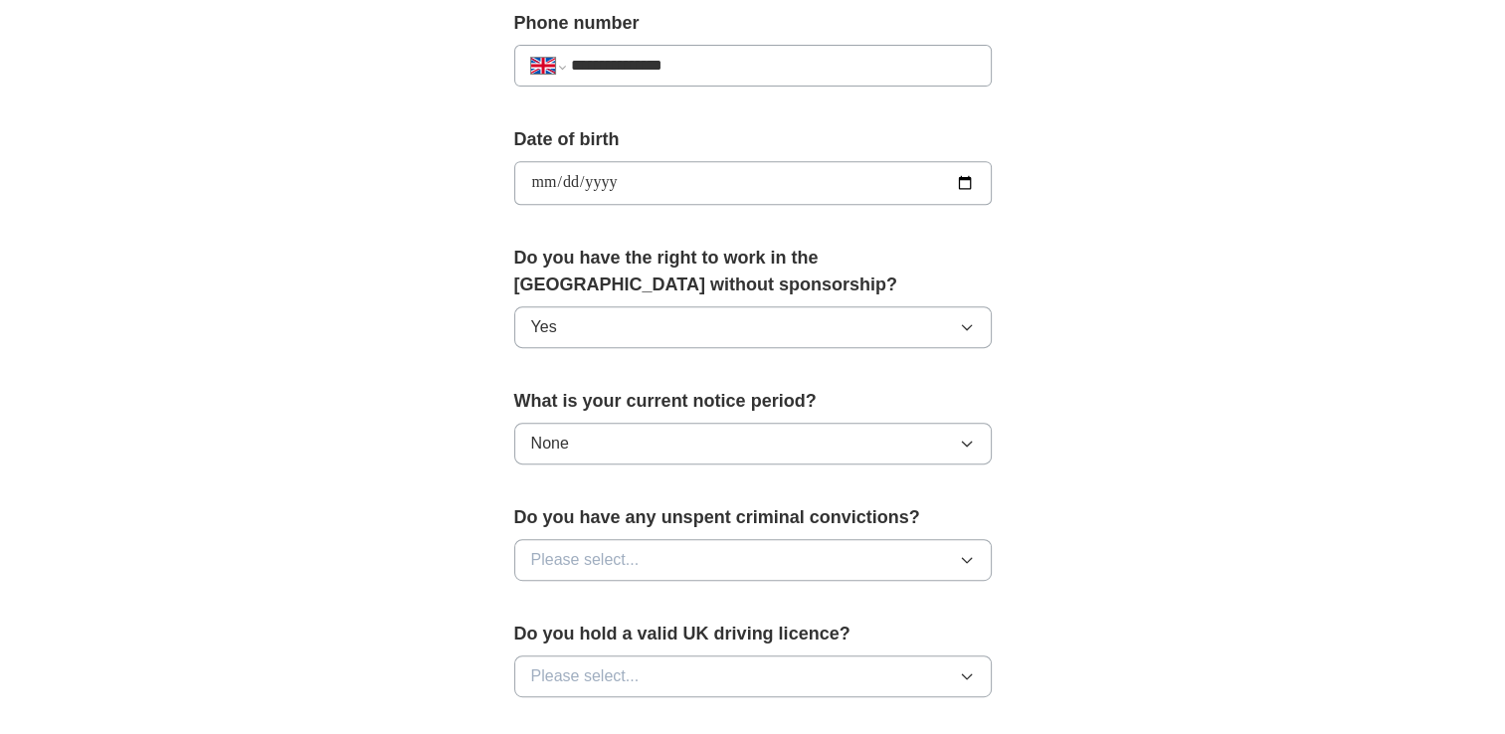
click at [618, 548] on span "Please select..." at bounding box center [585, 560] width 108 height 24
click at [596, 601] on div "Yes" at bounding box center [753, 606] width 444 height 24
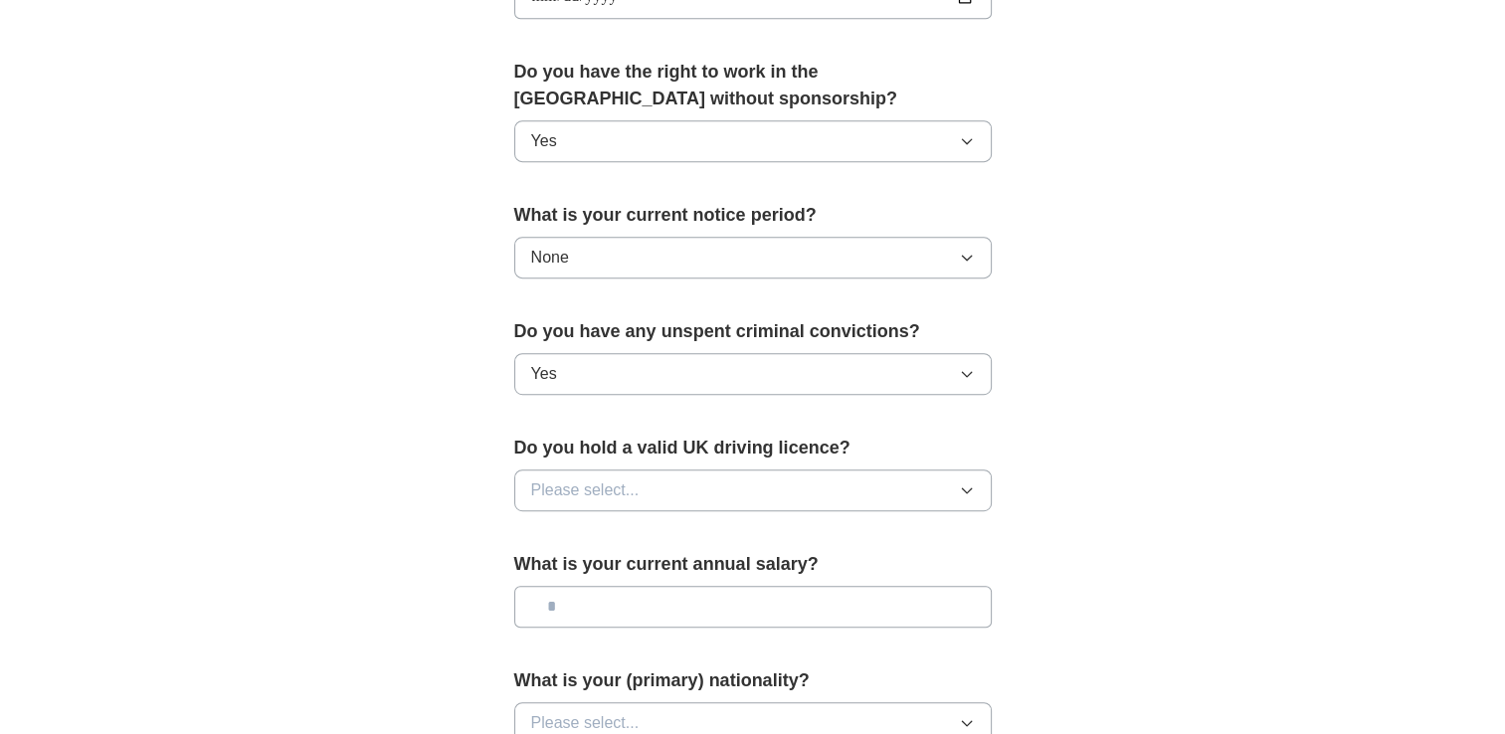
scroll to position [994, 0]
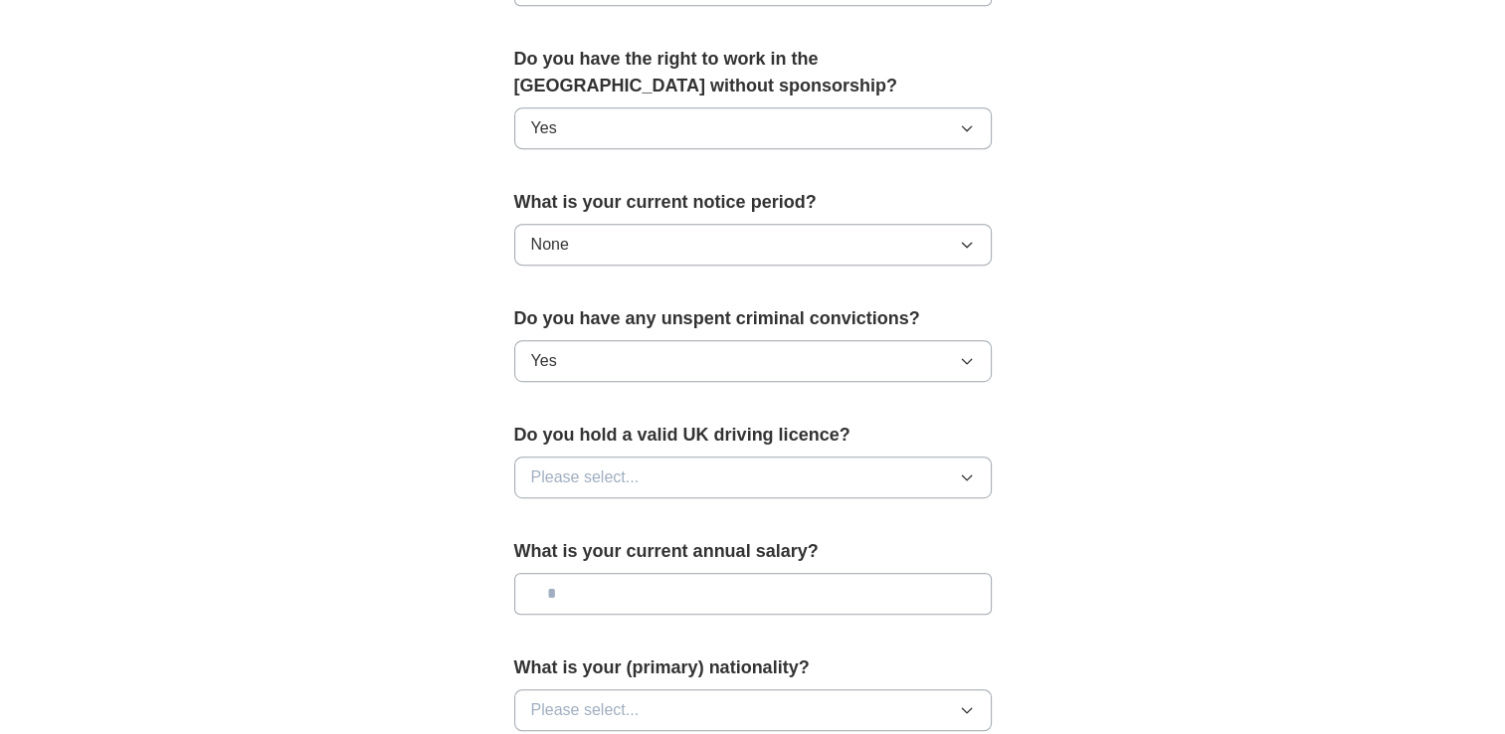
click at [690, 345] on button "Yes" at bounding box center [752, 361] width 477 height 42
click at [629, 439] on div "No" at bounding box center [753, 451] width 444 height 24
click at [628, 473] on span "Please select..." at bounding box center [585, 477] width 108 height 24
click at [573, 553] on div "No" at bounding box center [753, 564] width 444 height 24
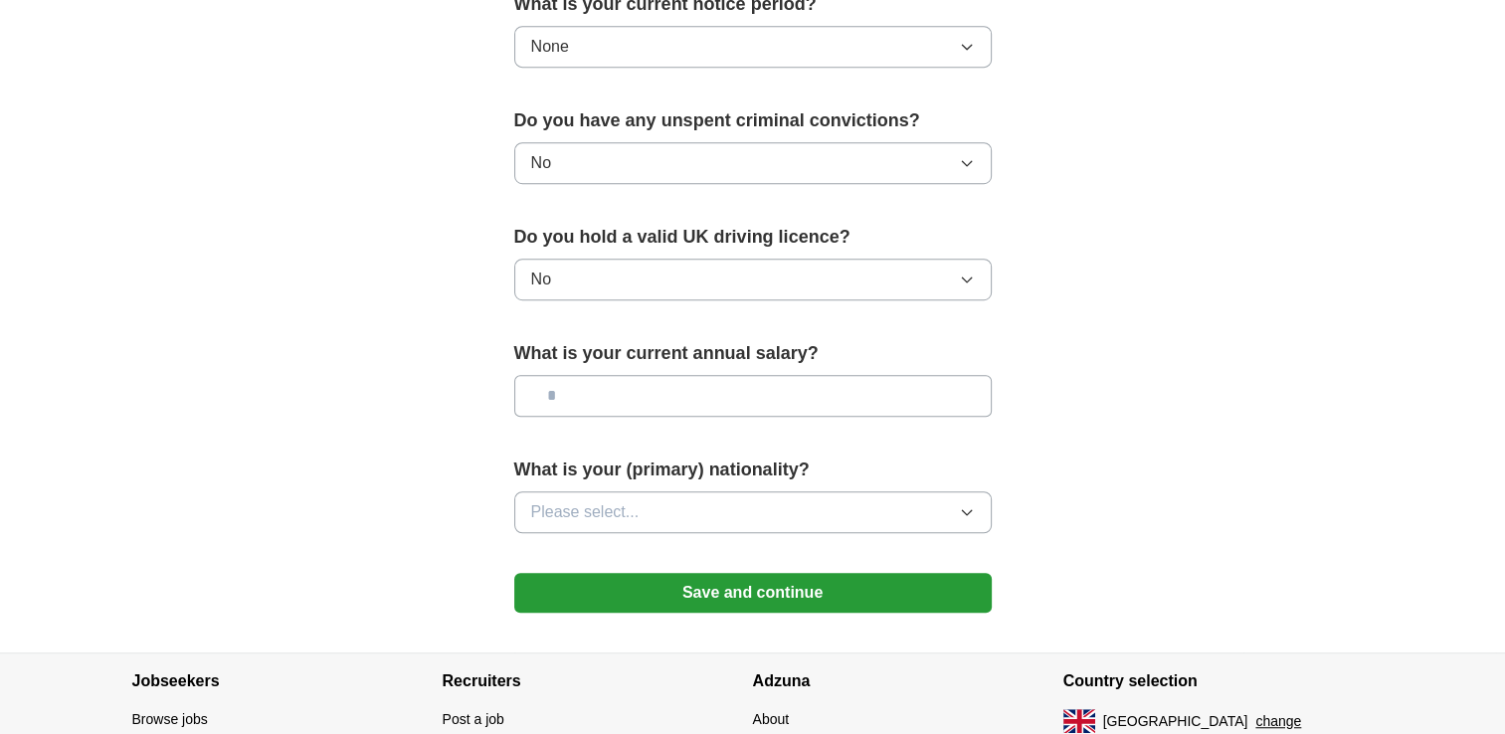
scroll to position [1193, 0]
click at [615, 400] on input "text" at bounding box center [752, 395] width 477 height 42
type input "*******"
click at [648, 508] on button "Please select..." at bounding box center [752, 511] width 477 height 42
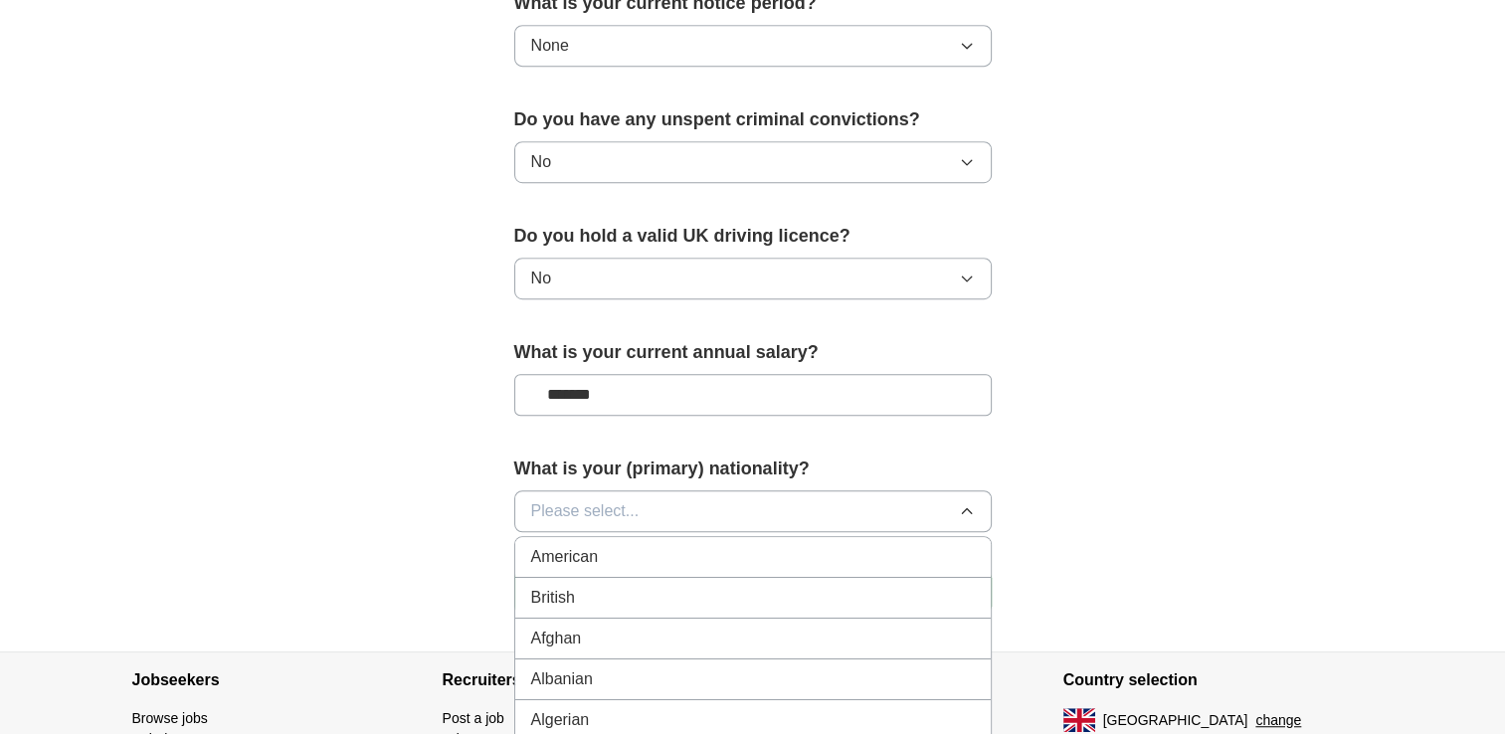
click at [638, 586] on div "British" at bounding box center [753, 598] width 444 height 24
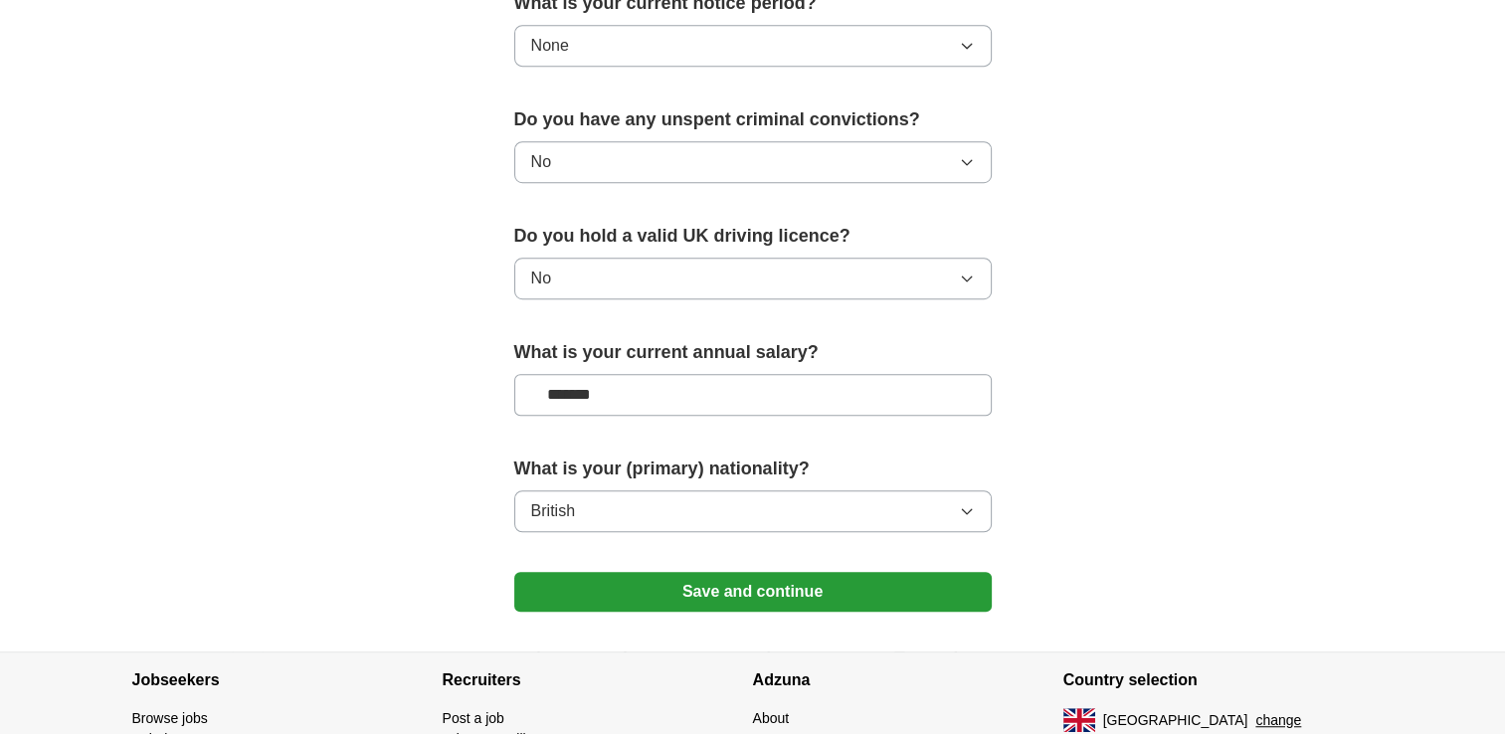
click at [682, 583] on button "Save and continue" at bounding box center [752, 592] width 477 height 40
